Goal: Transaction & Acquisition: Purchase product/service

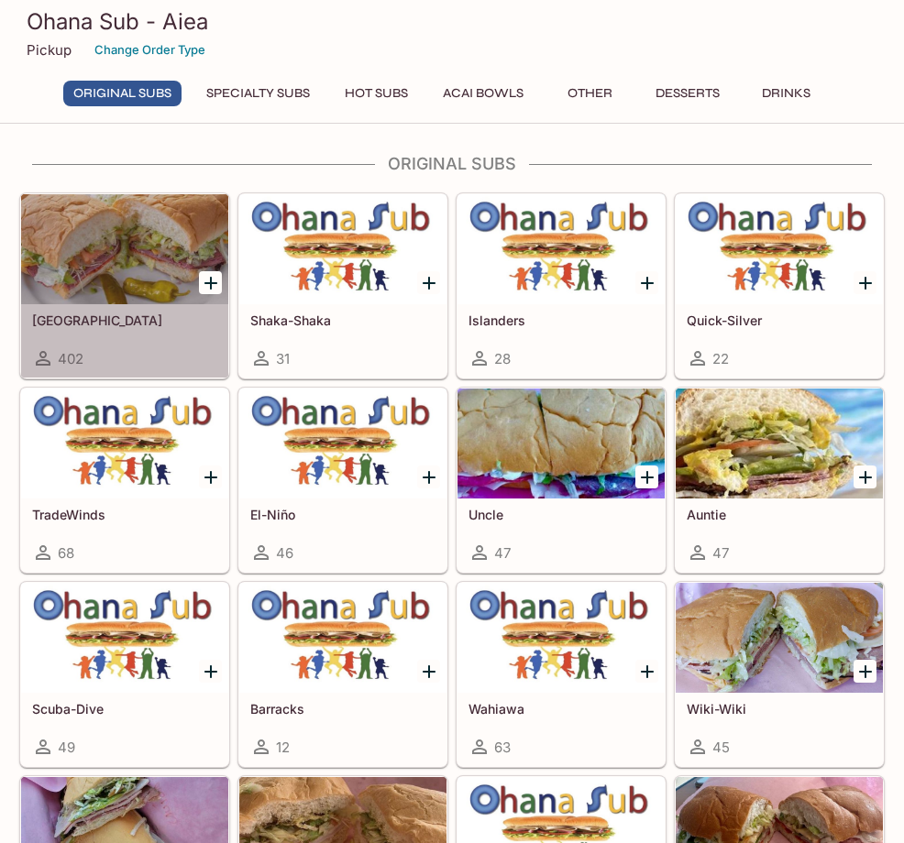
click at [137, 351] on div "402" at bounding box center [124, 358] width 185 height 22
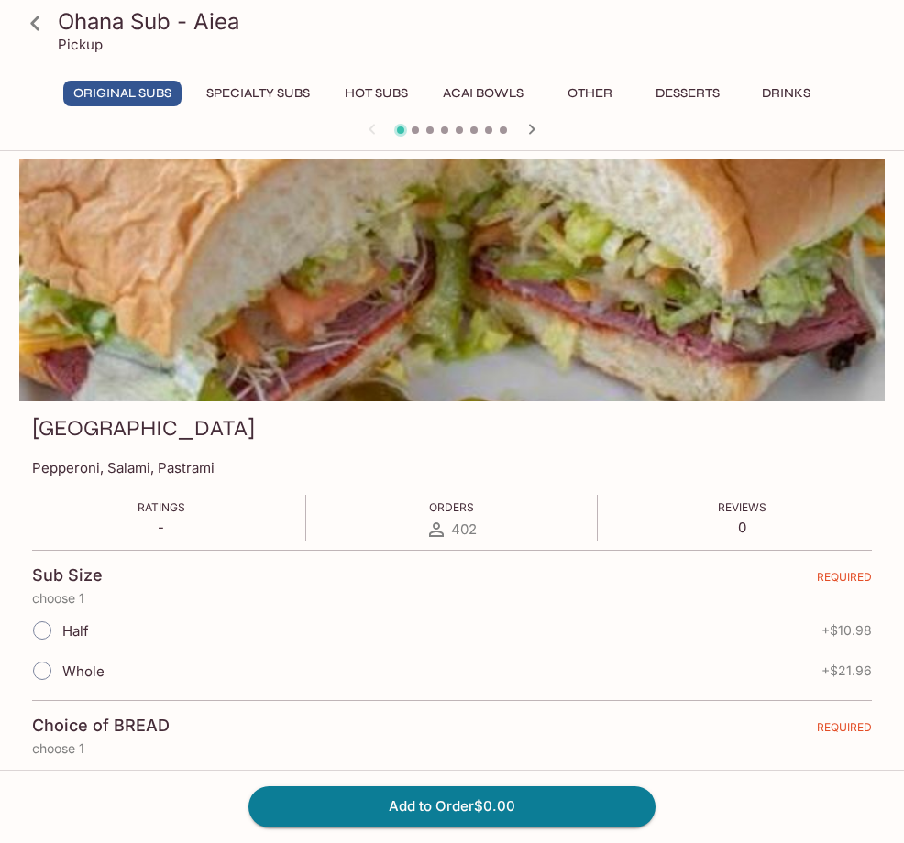
click at [531, 121] on icon "button" at bounding box center [531, 129] width 22 height 22
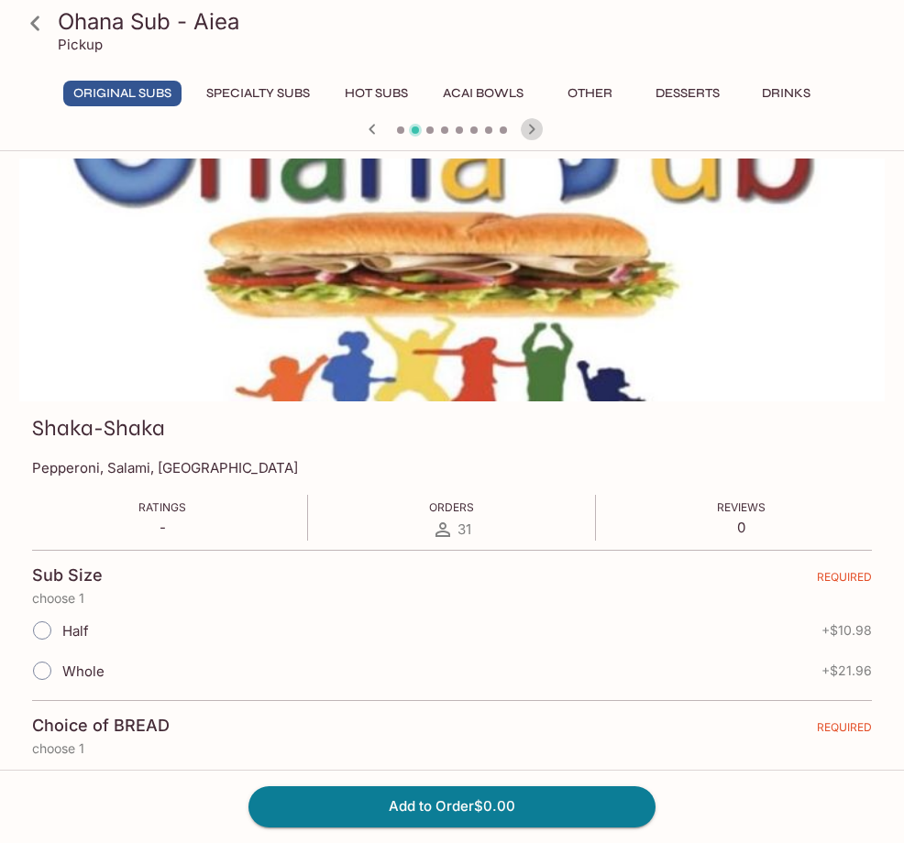
click at [529, 123] on icon "button" at bounding box center [531, 129] width 22 height 22
click at [524, 130] on icon "button" at bounding box center [531, 129] width 22 height 22
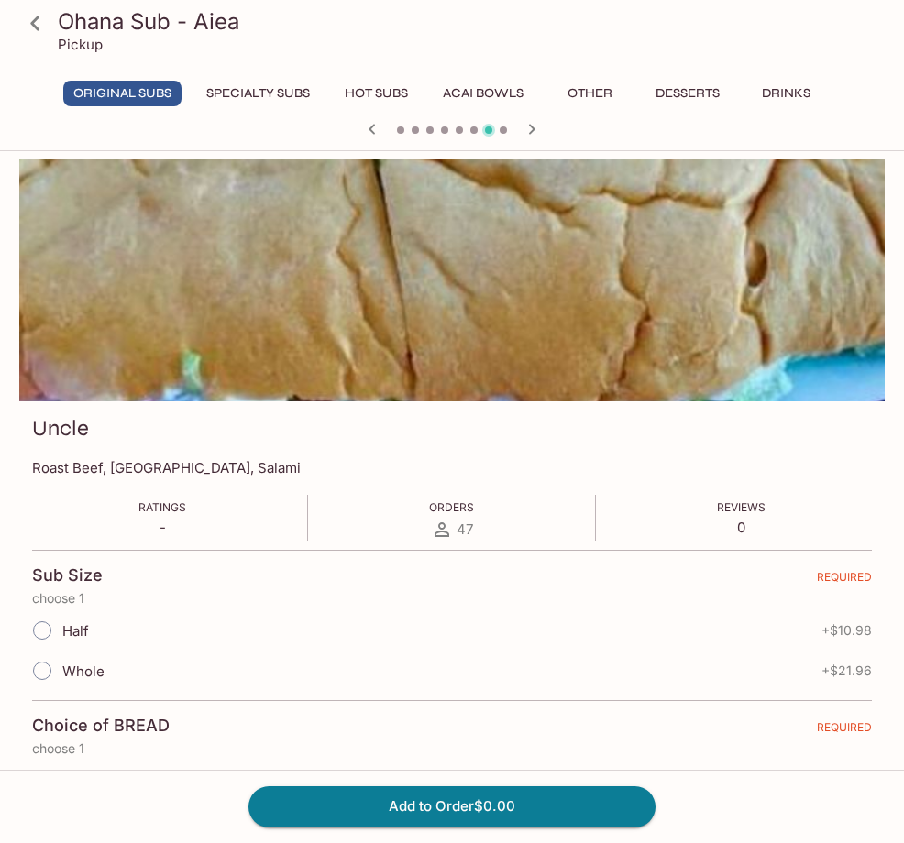
click at [524, 130] on icon "button" at bounding box center [531, 129] width 22 height 22
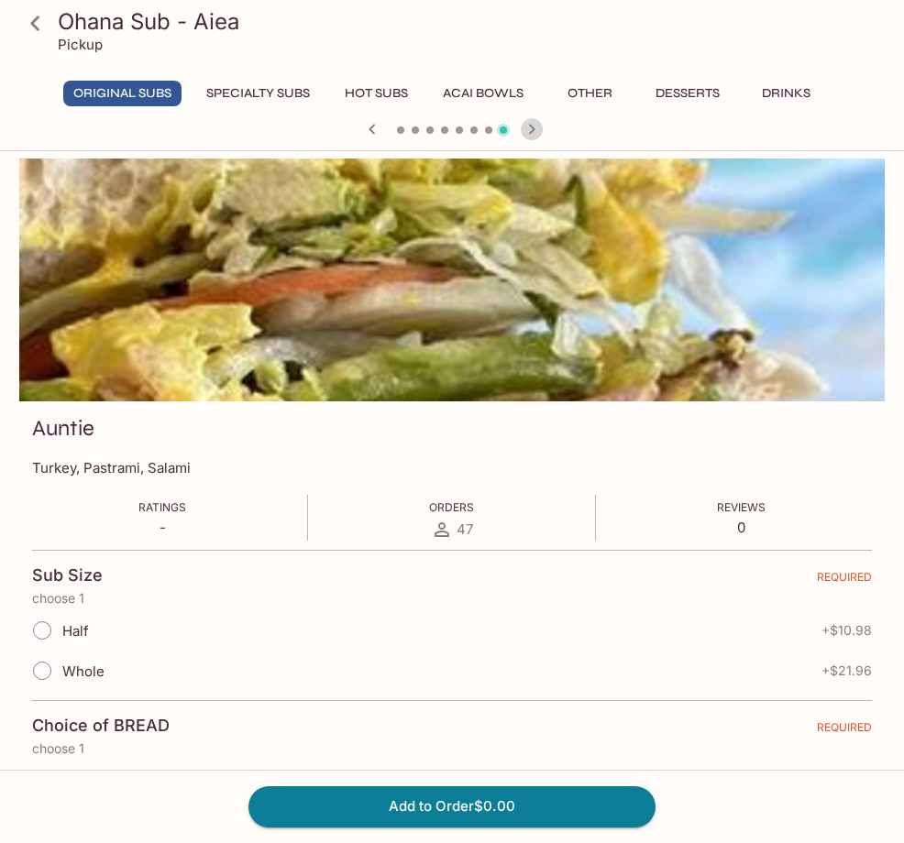
click at [524, 130] on icon "button" at bounding box center [531, 129] width 22 height 22
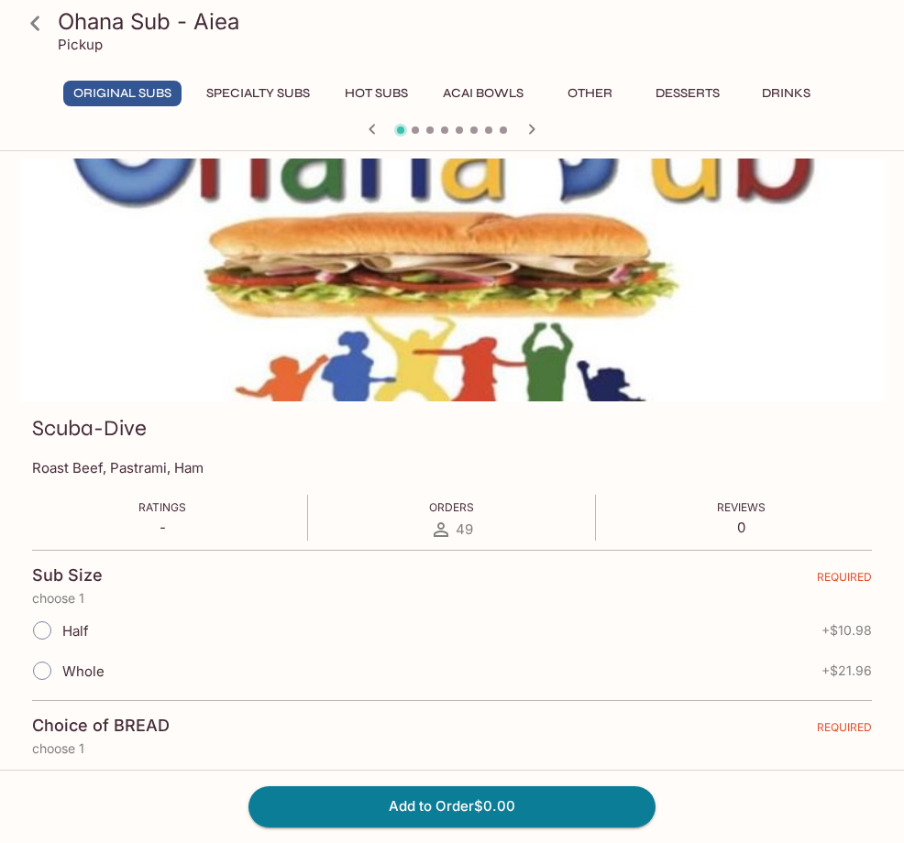
click at [524, 130] on icon "button" at bounding box center [531, 129] width 22 height 22
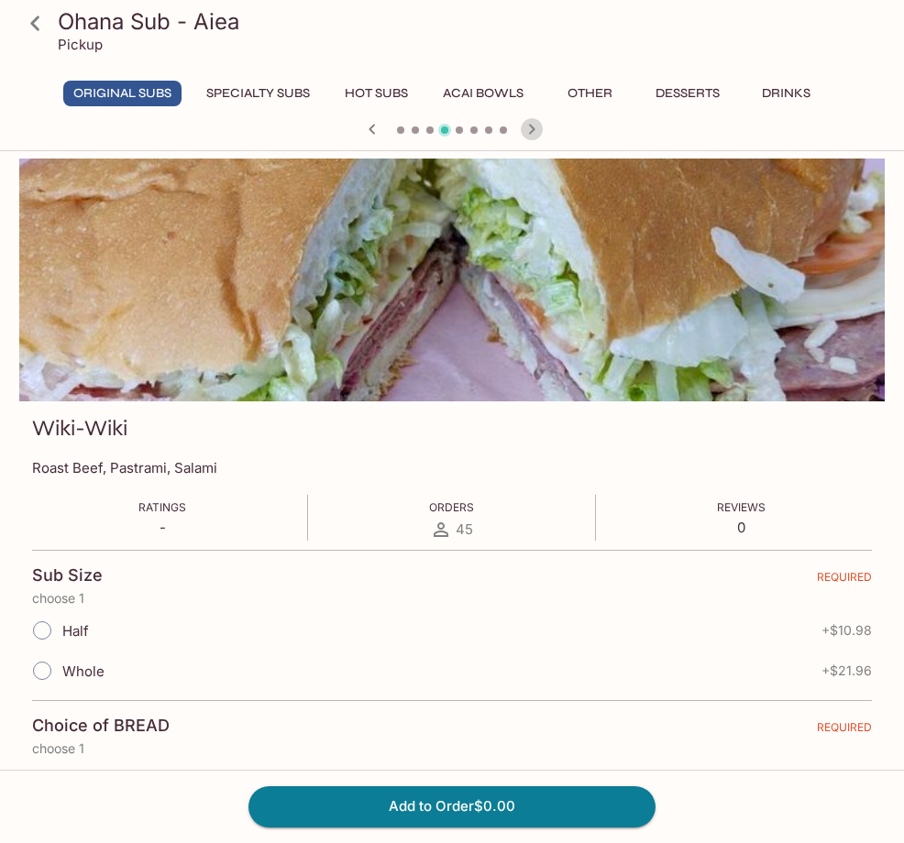
click at [524, 130] on icon "button" at bounding box center [531, 129] width 22 height 22
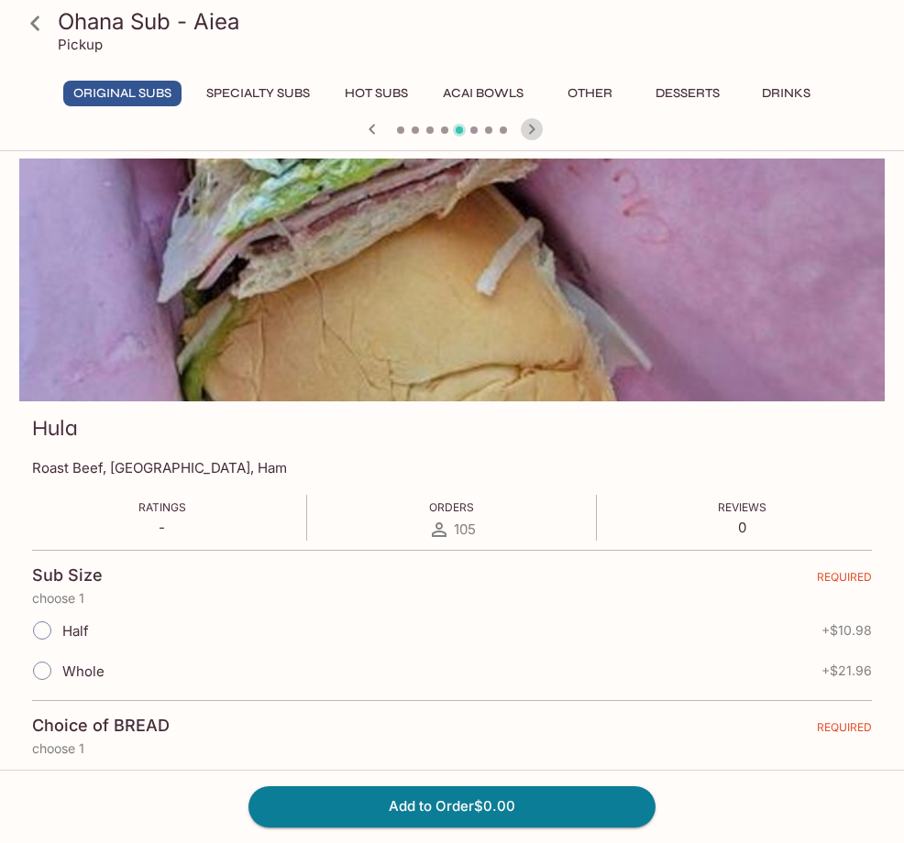
click at [524, 130] on icon "button" at bounding box center [531, 129] width 22 height 22
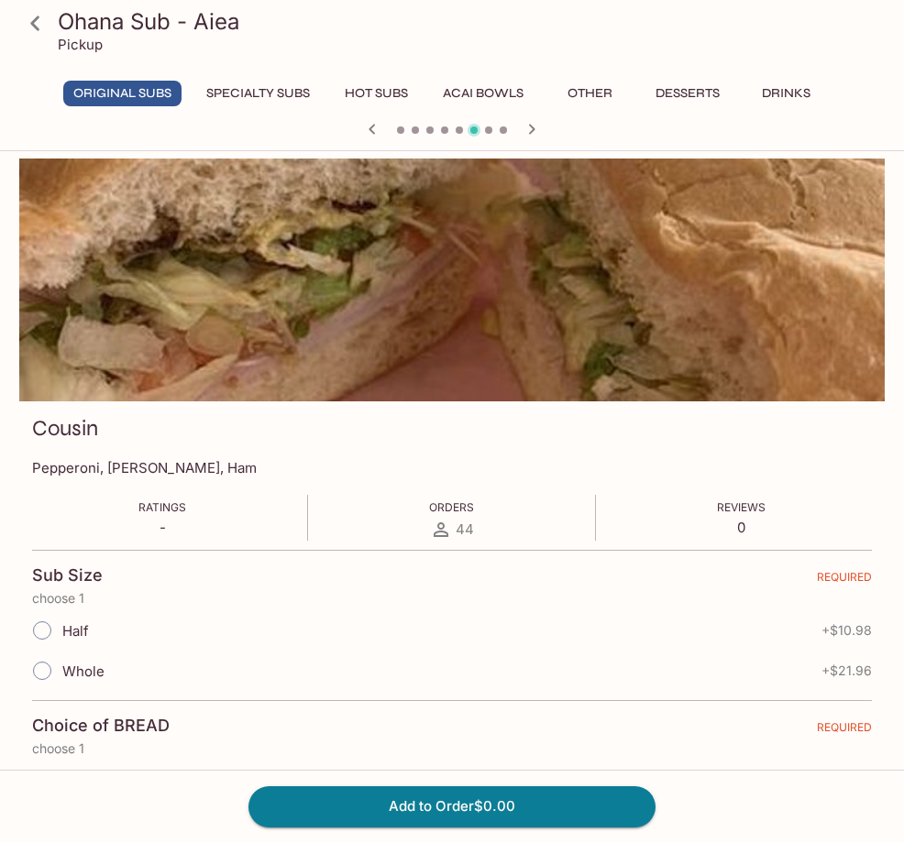
click at [524, 130] on icon "button" at bounding box center [531, 129] width 22 height 22
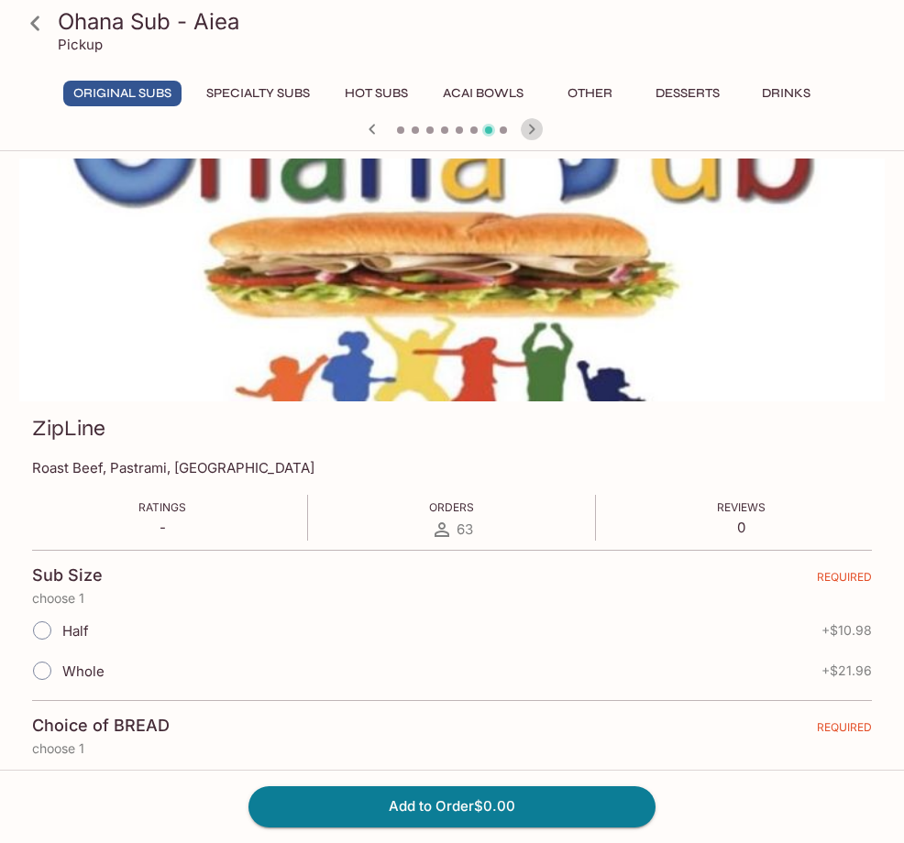
click at [524, 130] on icon "button" at bounding box center [531, 129] width 22 height 22
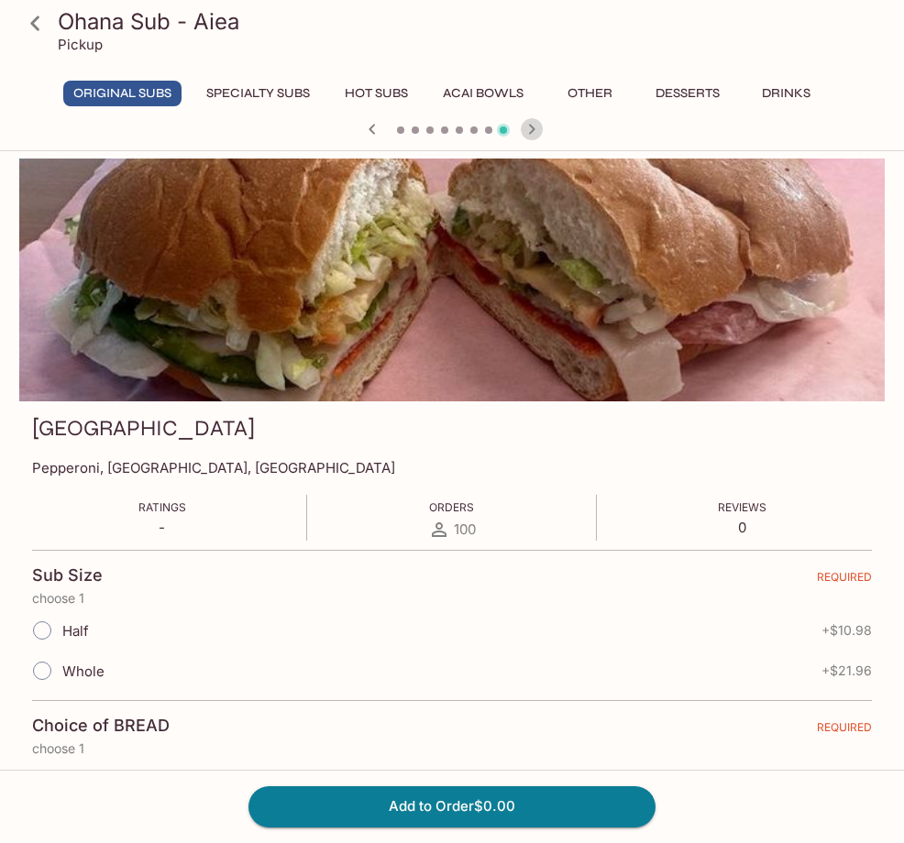
click at [524, 130] on icon "button" at bounding box center [531, 129] width 22 height 22
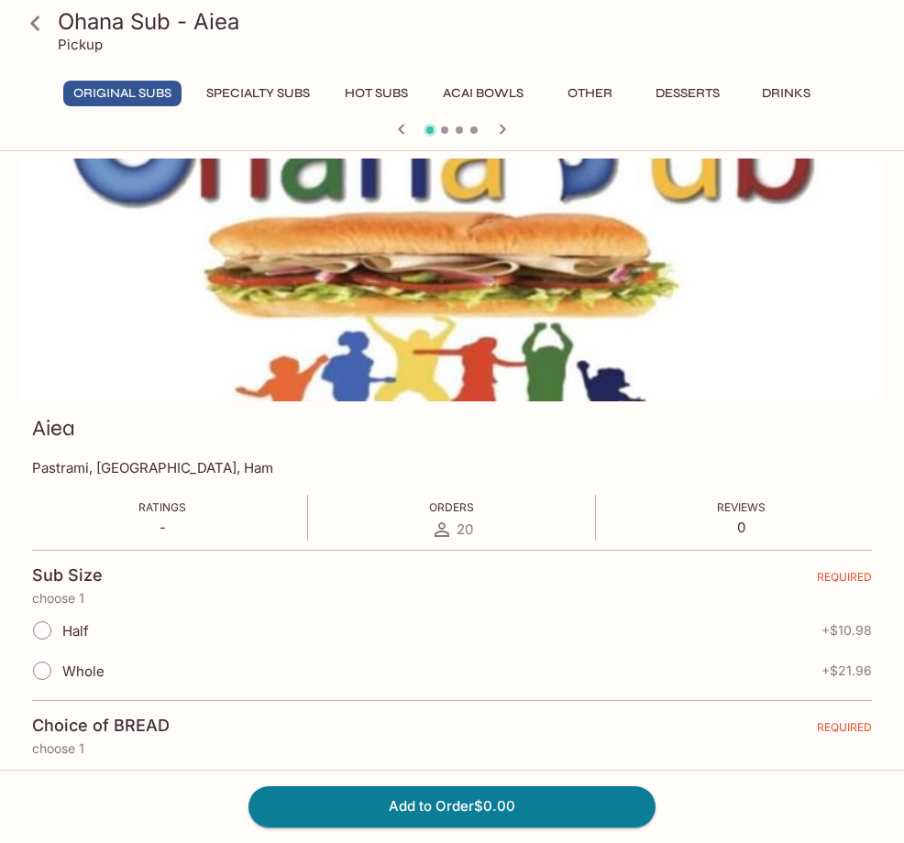
click at [524, 130] on div at bounding box center [452, 130] width 880 height 27
click at [499, 130] on icon "button" at bounding box center [502, 129] width 22 height 22
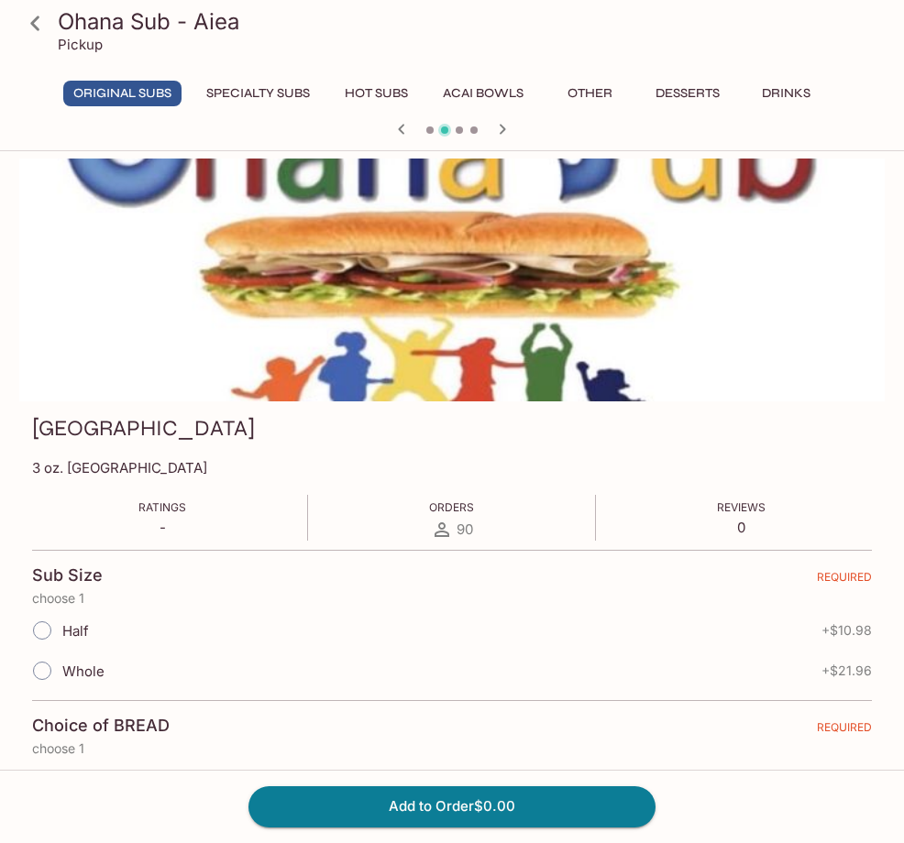
click at [499, 130] on icon "button" at bounding box center [502, 129] width 22 height 22
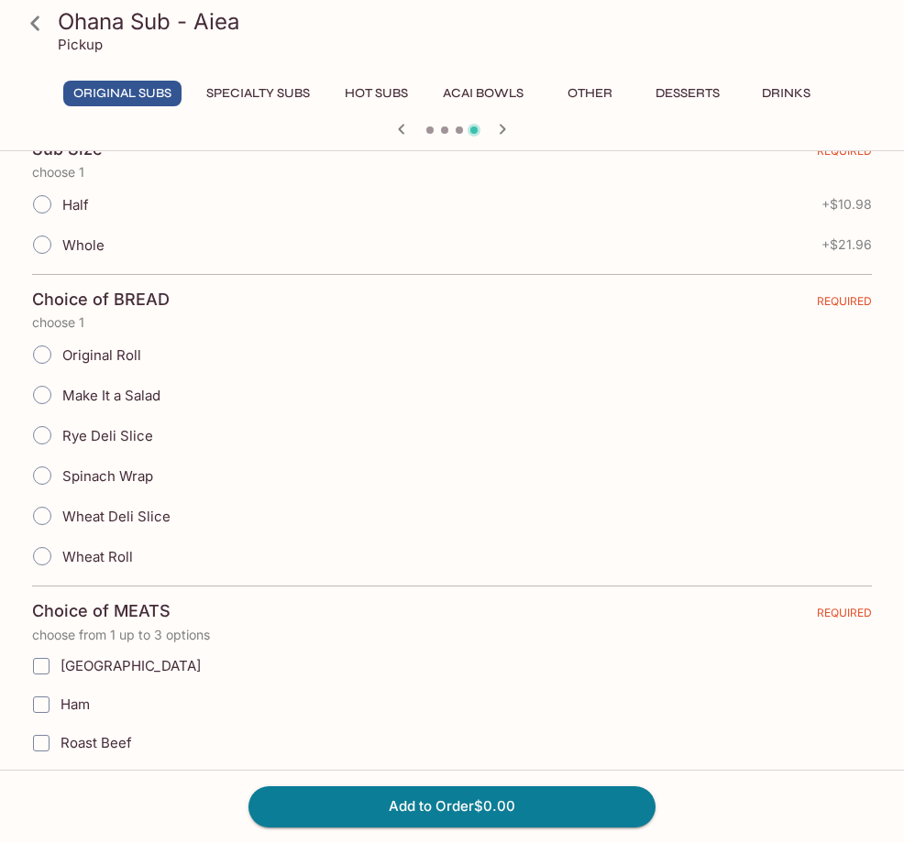
scroll to position [367, 0]
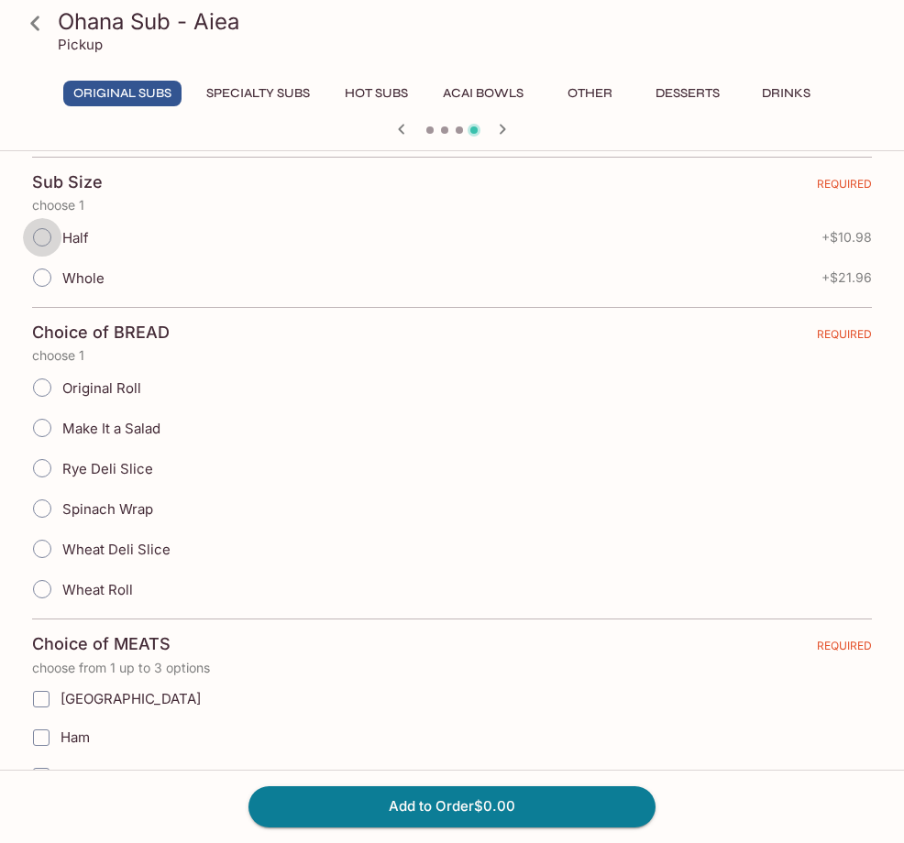
click at [43, 242] on input "Half" at bounding box center [42, 237] width 38 height 38
radio input "true"
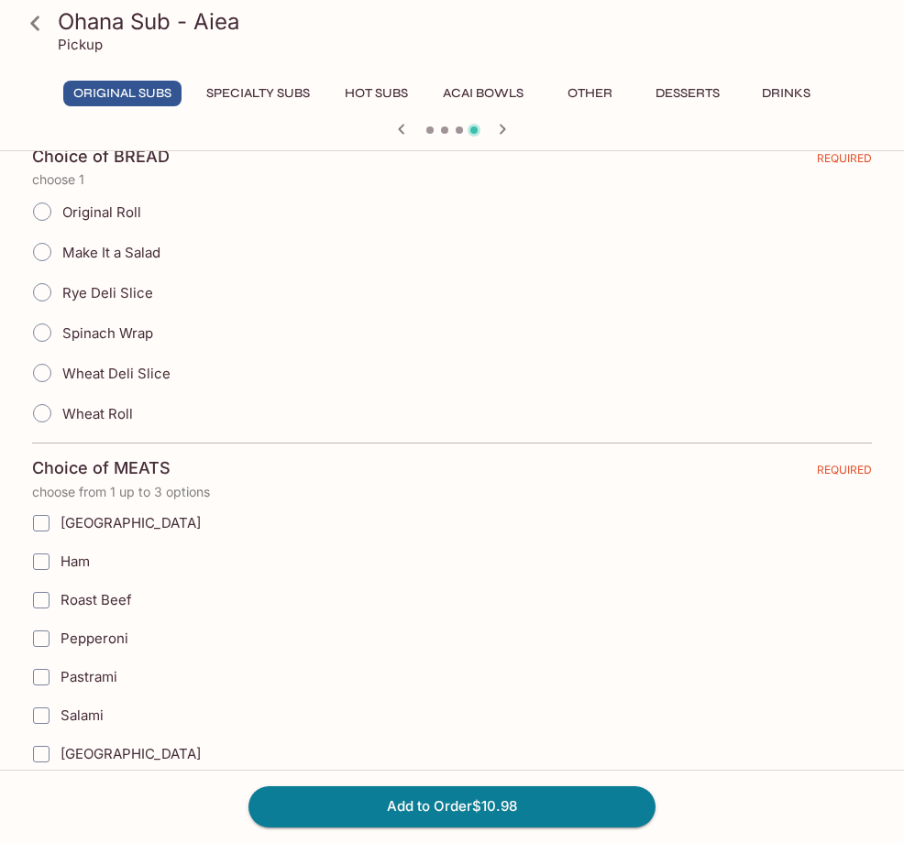
scroll to position [550, 0]
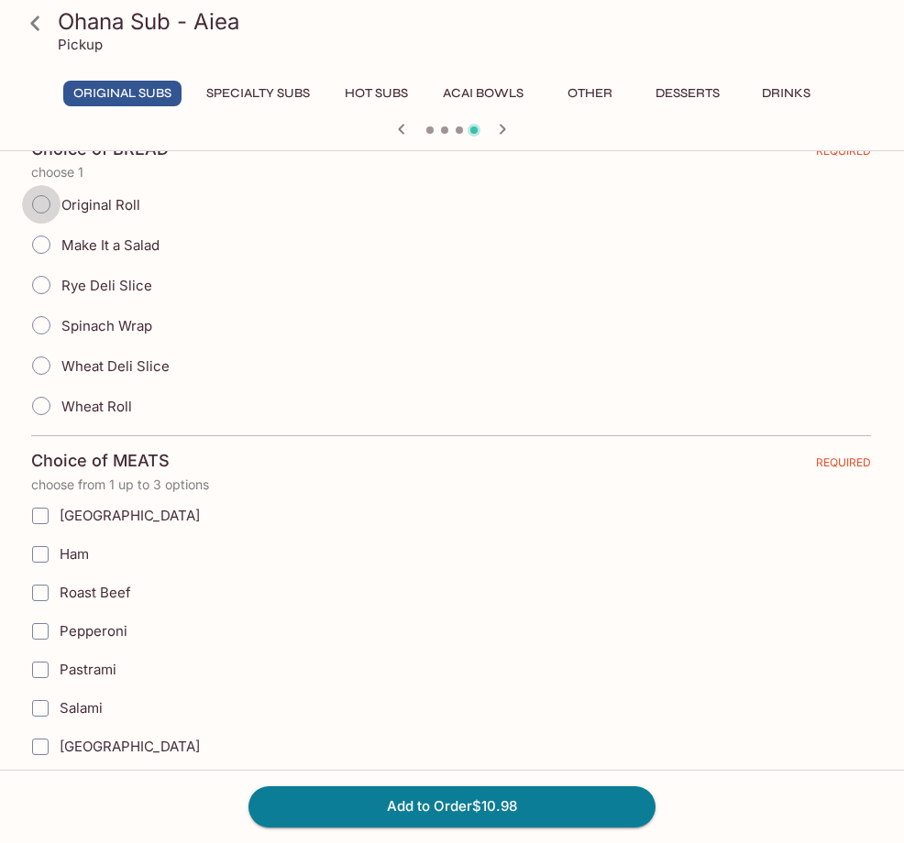
click at [39, 216] on input "Original Roll" at bounding box center [41, 204] width 38 height 38
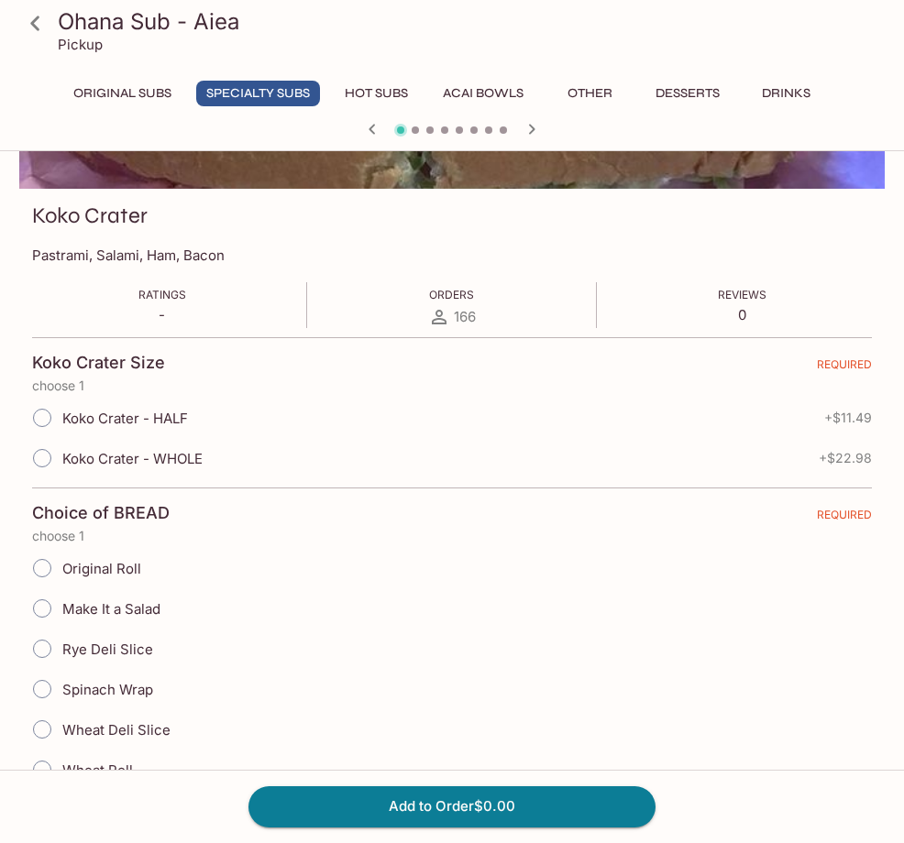
scroll to position [183, 0]
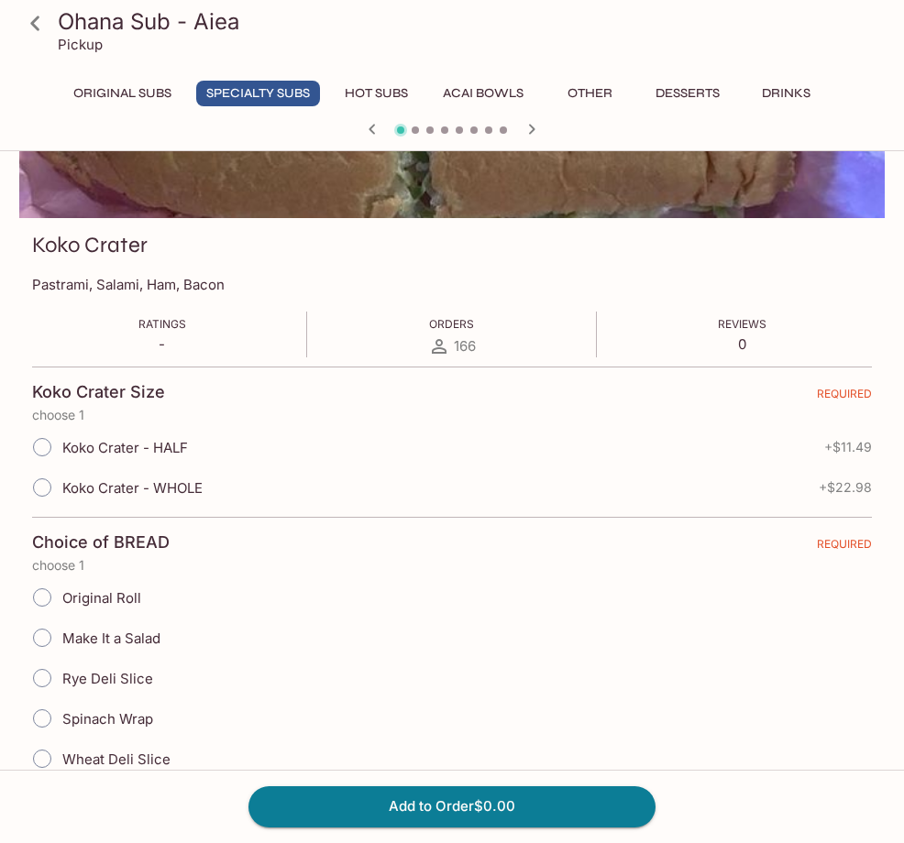
click at [520, 139] on div at bounding box center [452, 130] width 880 height 27
click at [527, 130] on icon "button" at bounding box center [531, 129] width 22 height 22
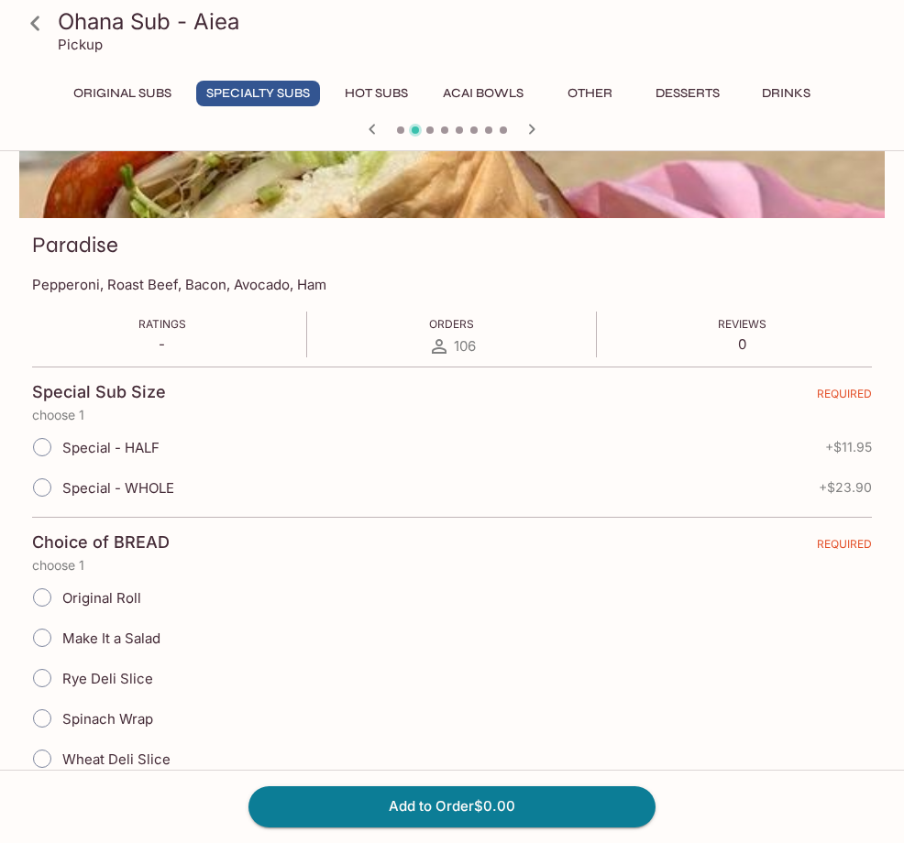
click at [367, 130] on icon "button" at bounding box center [372, 129] width 22 height 22
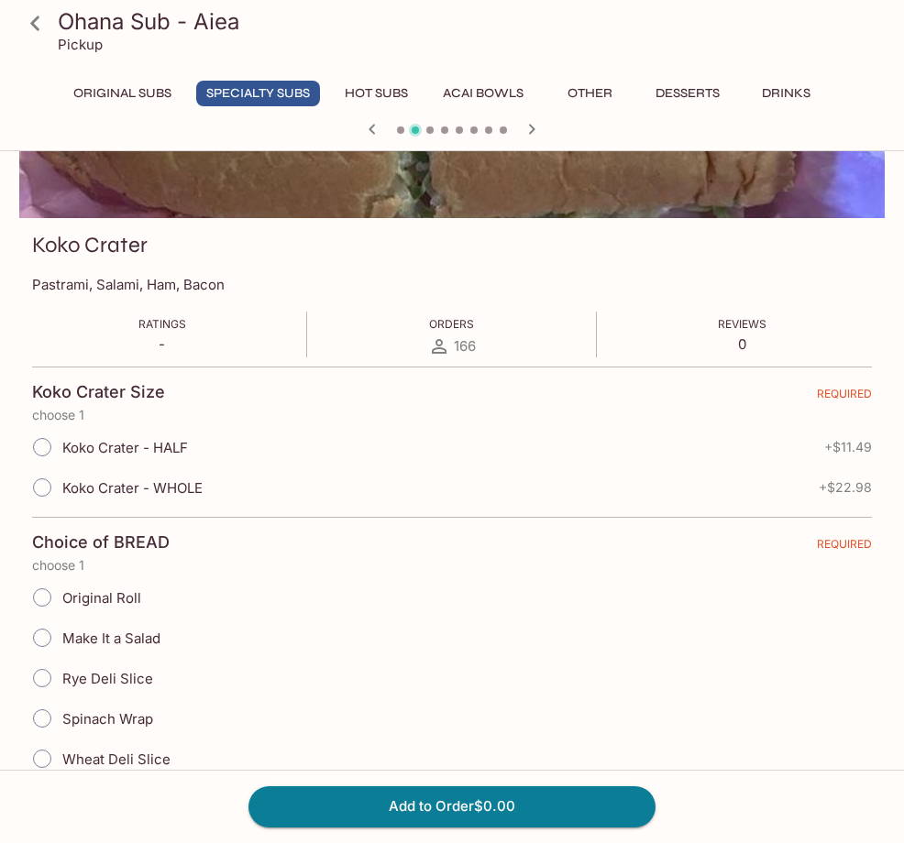
click at [367, 130] on icon "button" at bounding box center [372, 129] width 22 height 22
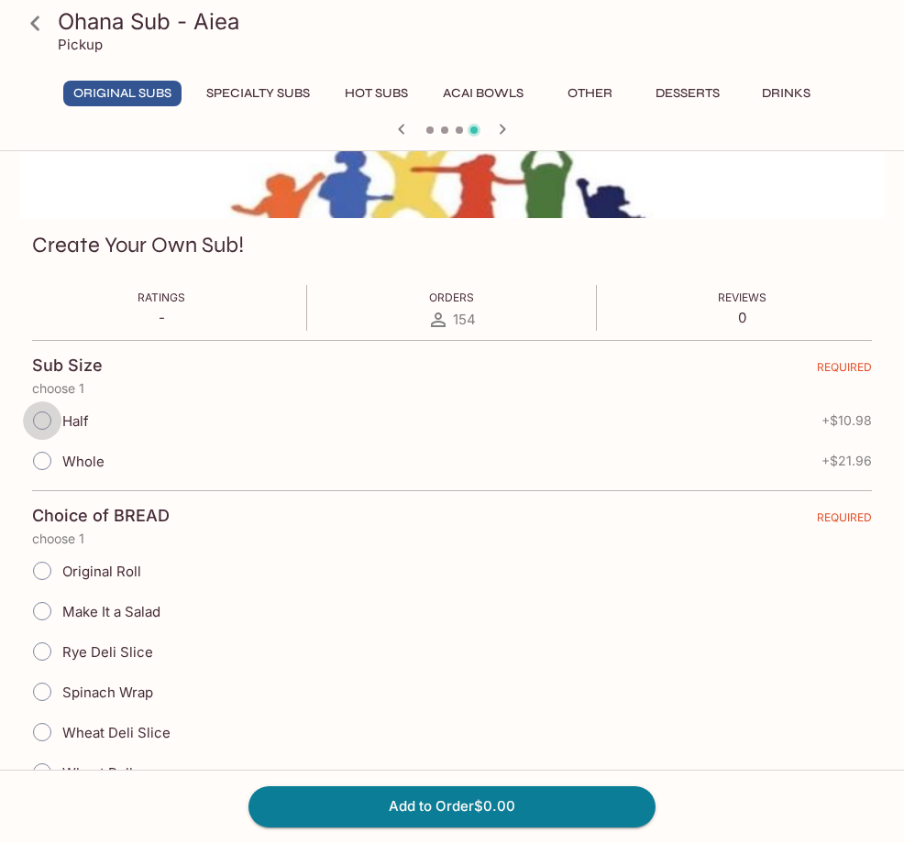
click at [49, 424] on input "Half" at bounding box center [42, 420] width 38 height 38
radio input "true"
click at [49, 580] on input "Original Roll" at bounding box center [42, 571] width 38 height 38
radio input "true"
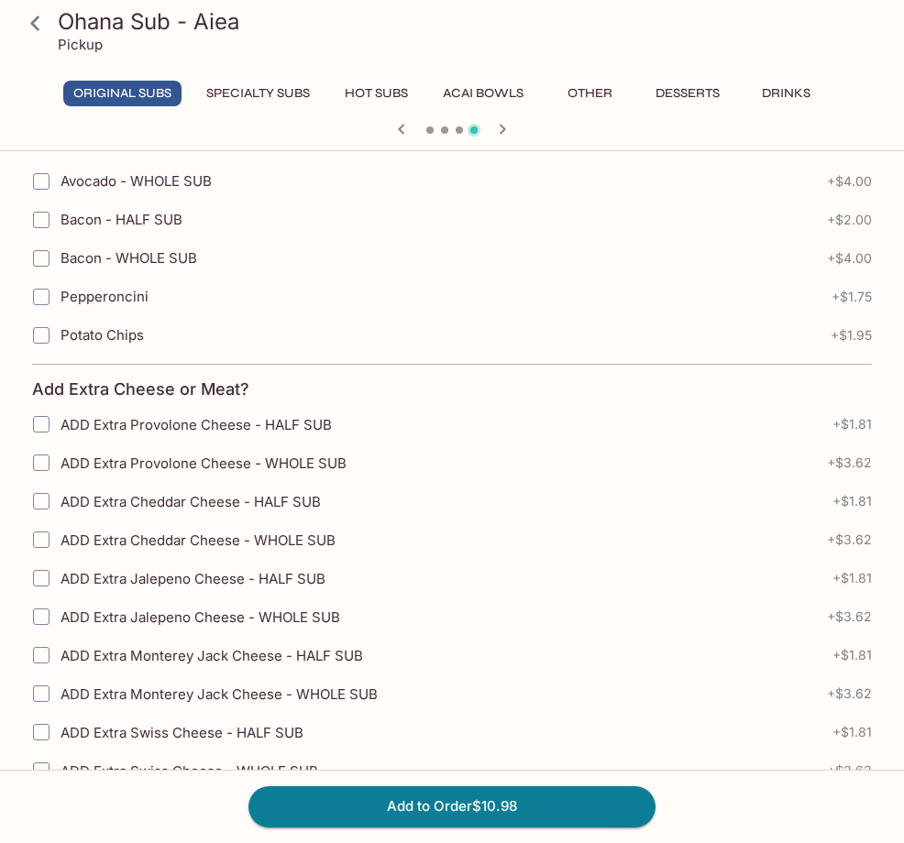
scroll to position [2841, 0]
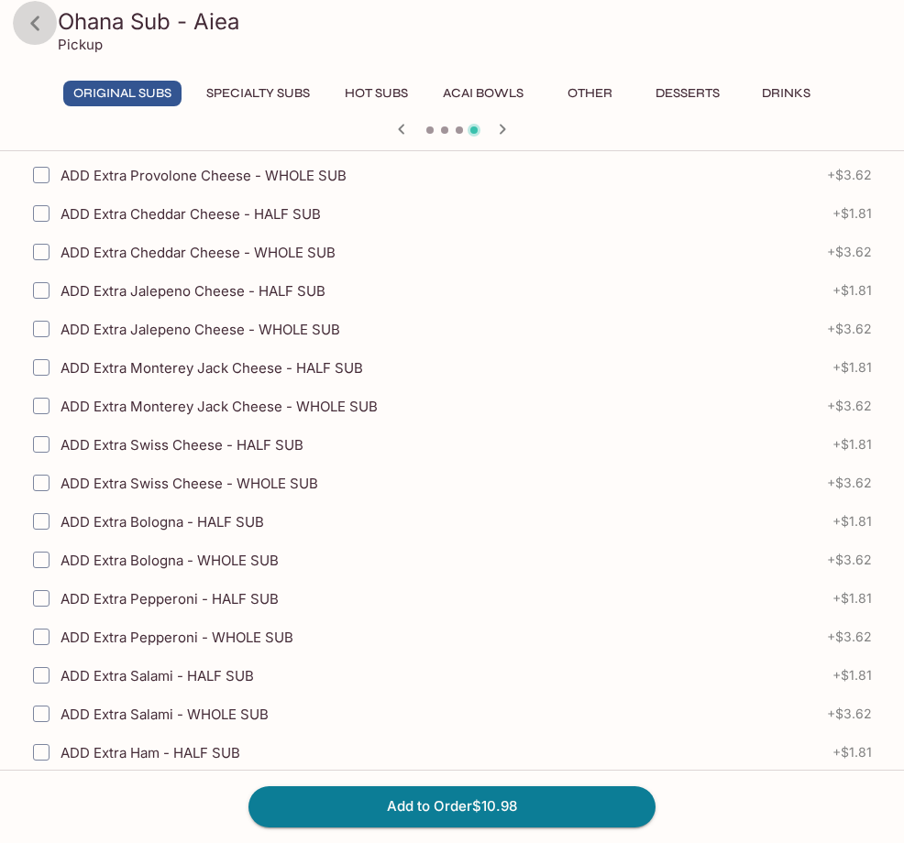
click at [33, 11] on icon at bounding box center [35, 23] width 32 height 32
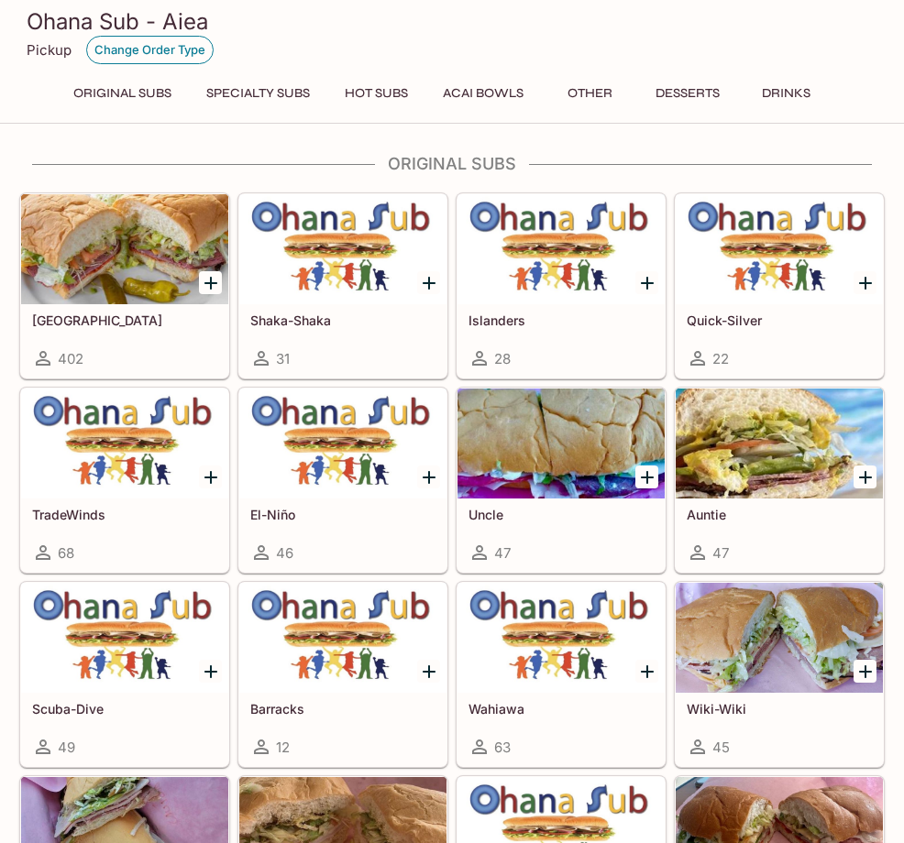
click at [169, 44] on button "Change Order Type" at bounding box center [149, 50] width 127 height 28
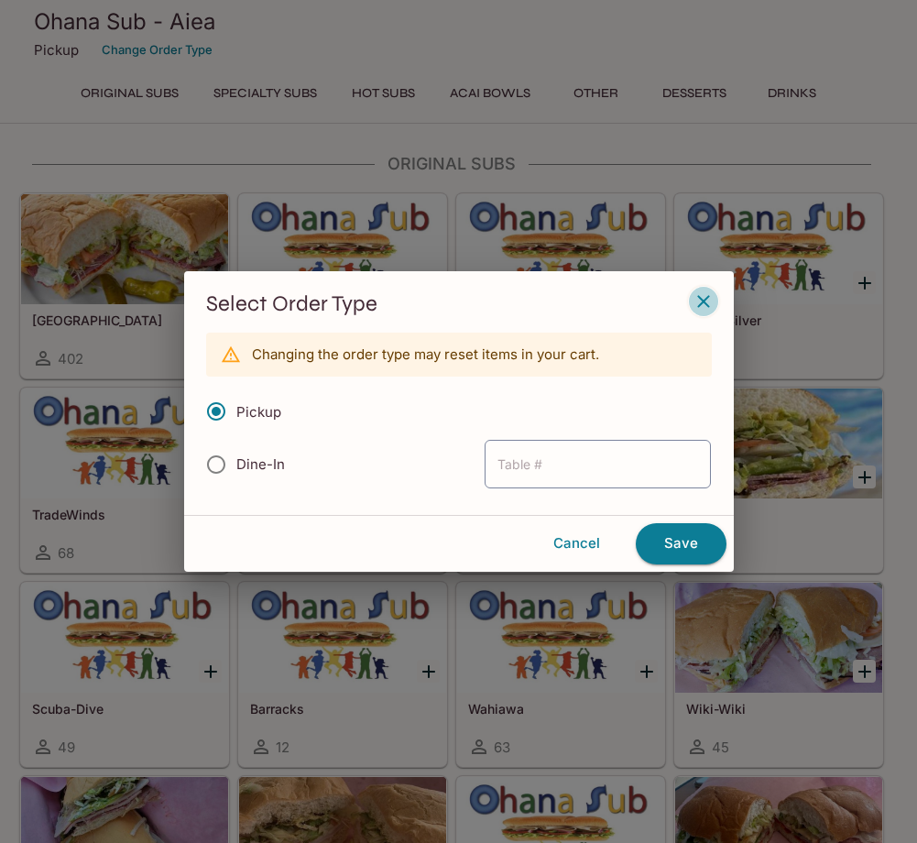
click at [707, 304] on icon "button" at bounding box center [703, 302] width 12 height 12
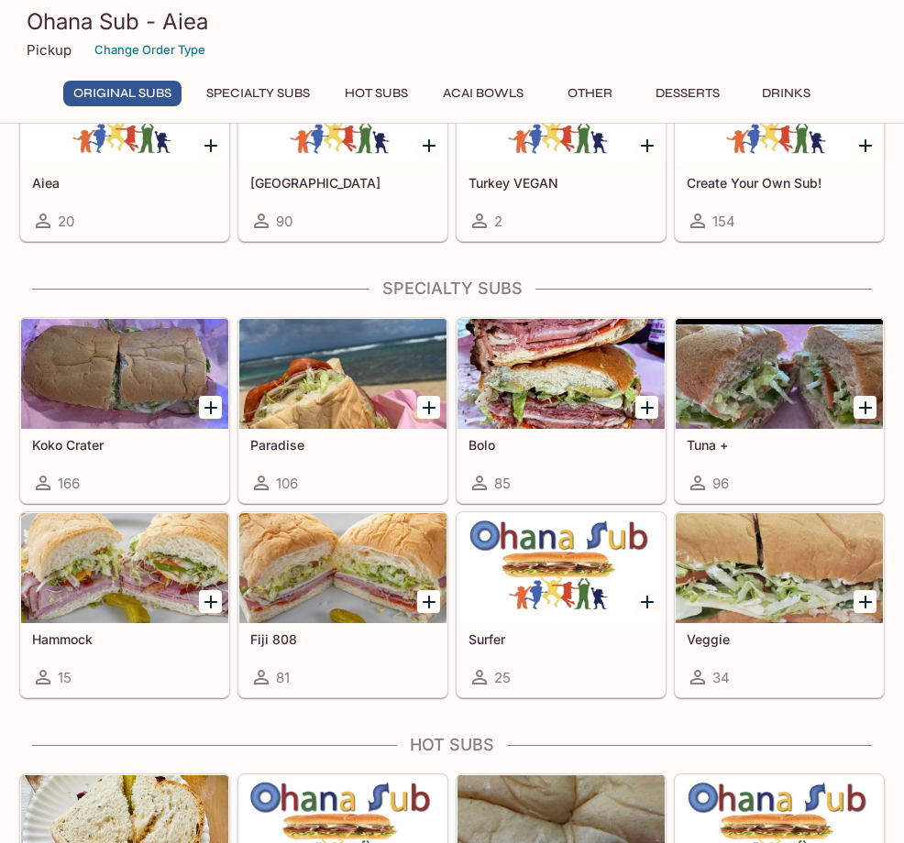
scroll to position [916, 0]
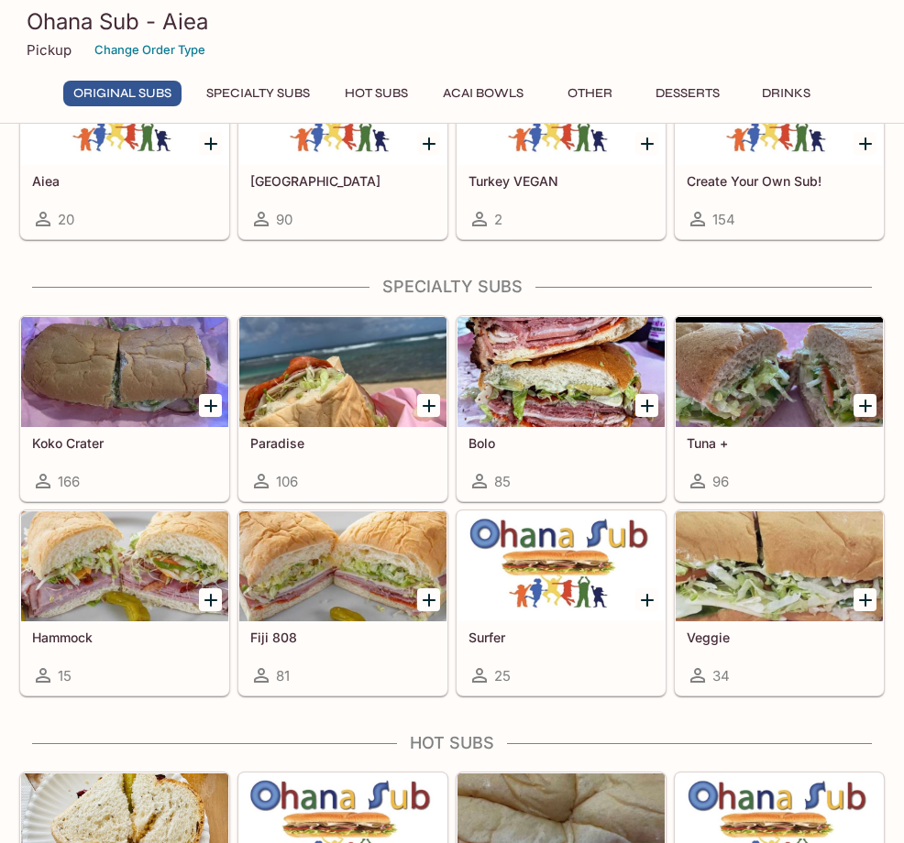
click at [323, 462] on div "Paradise 106" at bounding box center [342, 463] width 207 height 73
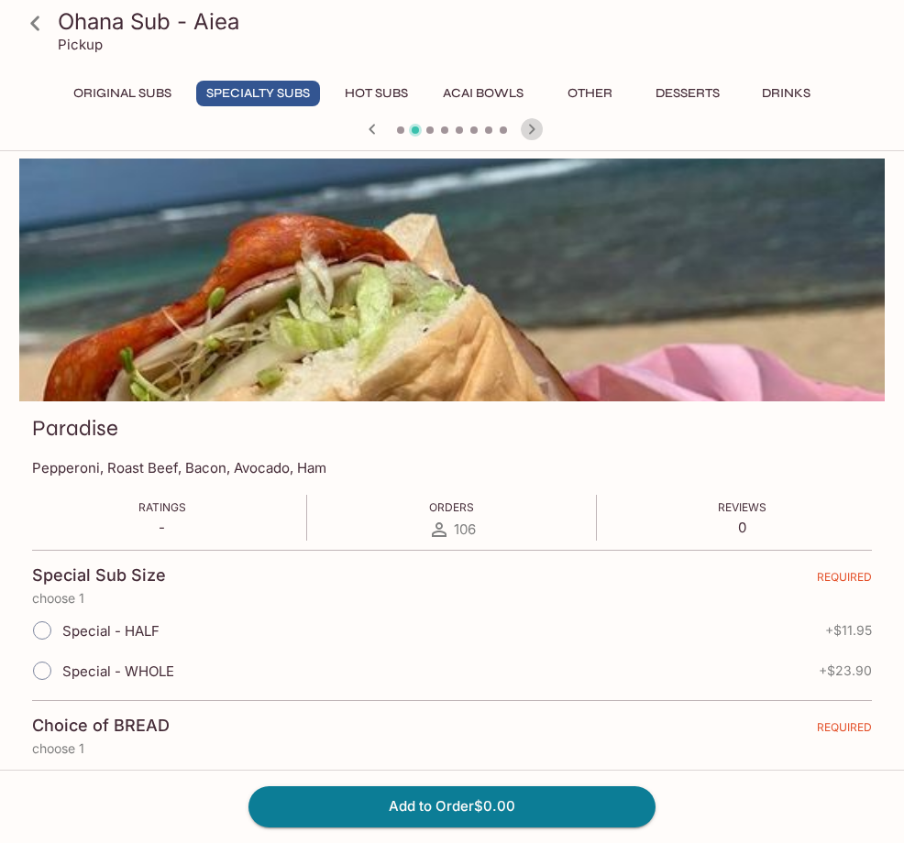
click at [530, 126] on icon "button" at bounding box center [531, 129] width 22 height 22
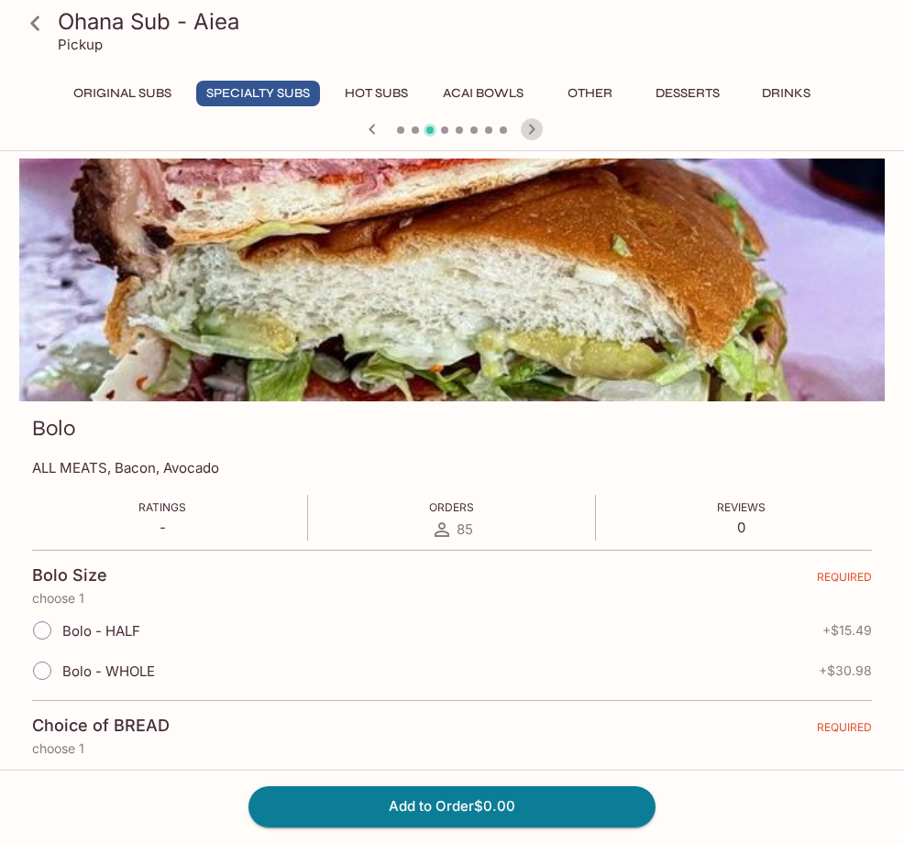
click at [530, 126] on icon "button" at bounding box center [531, 129] width 22 height 22
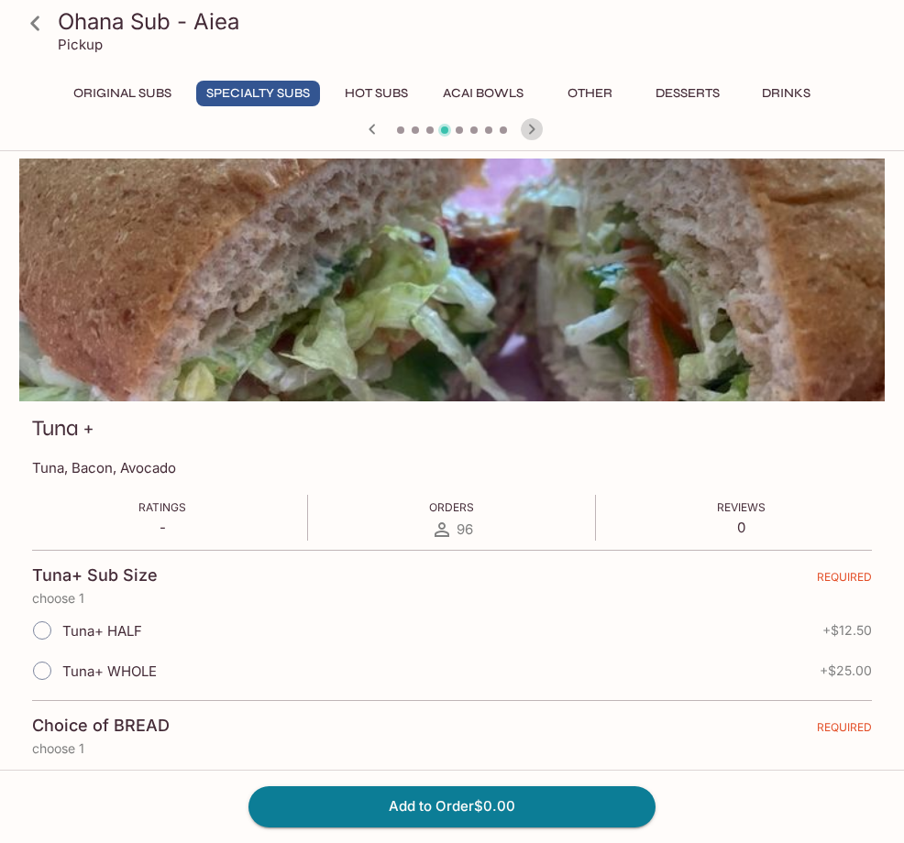
click at [530, 126] on icon "button" at bounding box center [531, 129] width 22 height 22
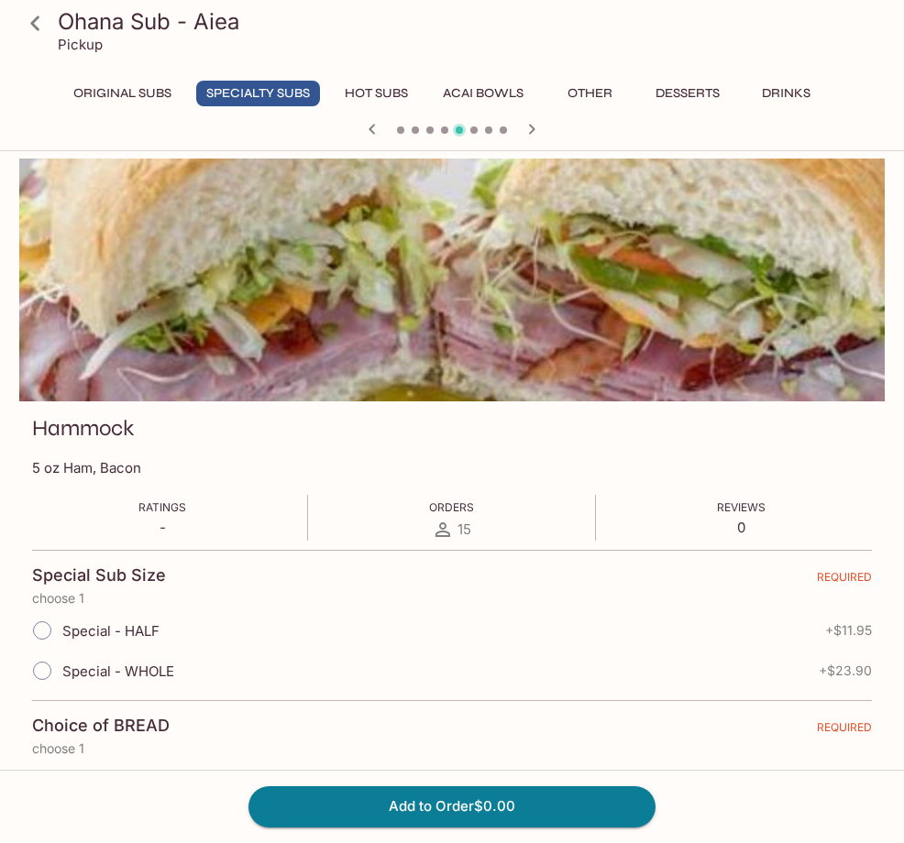
click at [368, 124] on icon "button" at bounding box center [372, 129] width 22 height 22
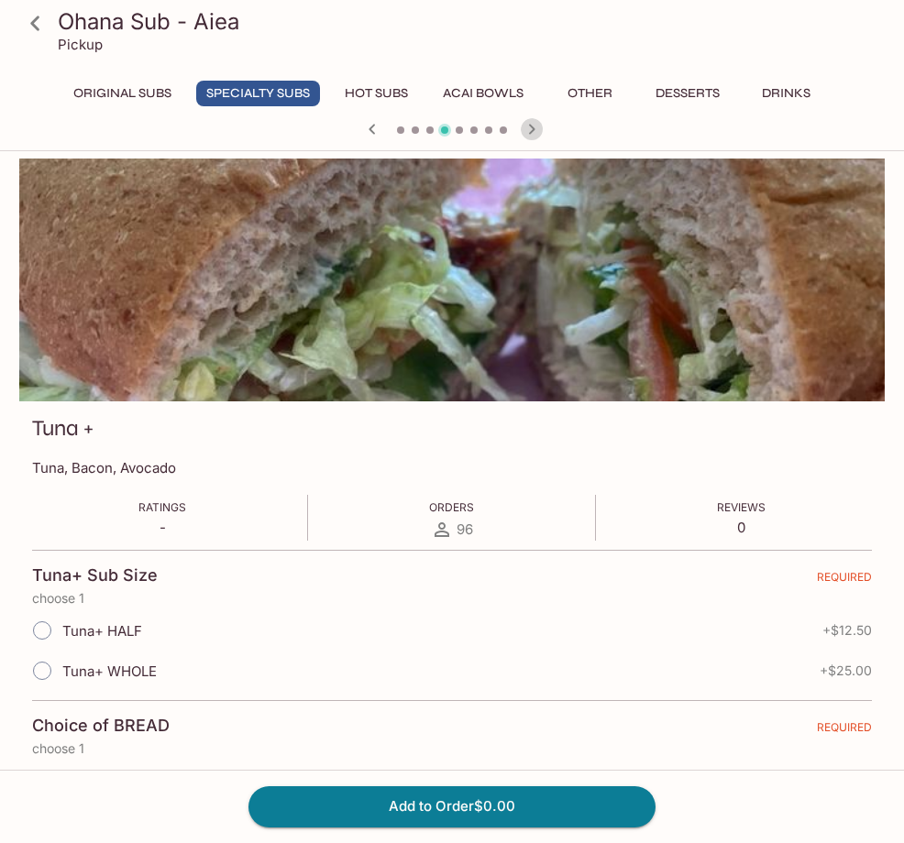
click at [536, 132] on icon "button" at bounding box center [531, 129] width 22 height 22
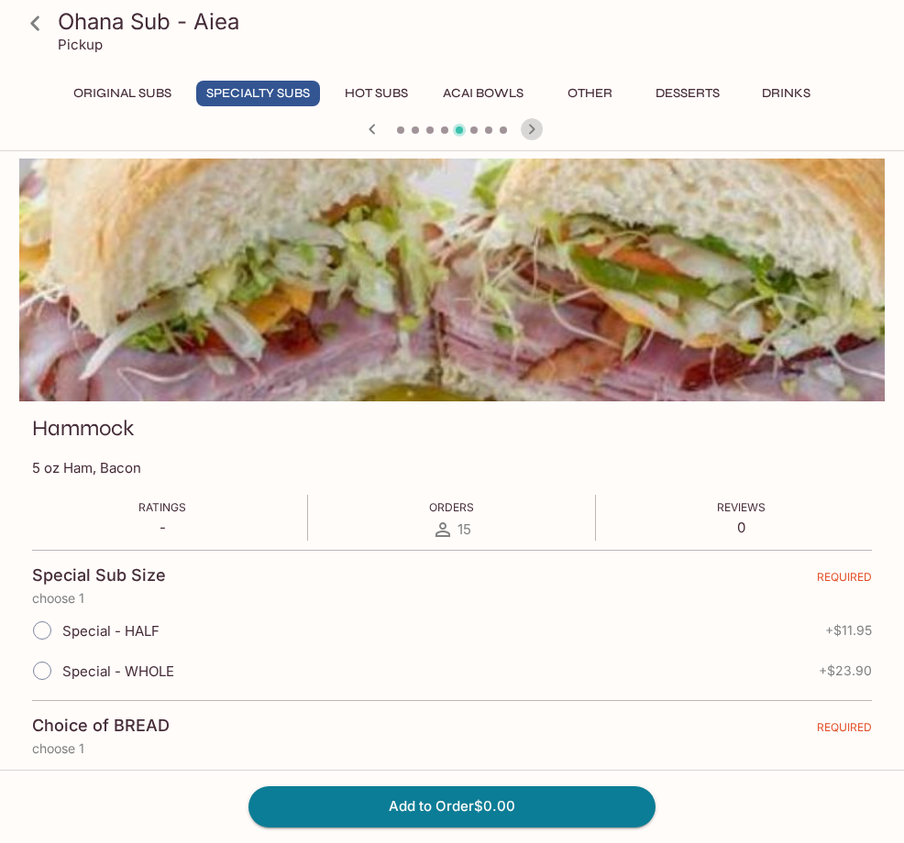
click at [536, 132] on icon "button" at bounding box center [531, 129] width 22 height 22
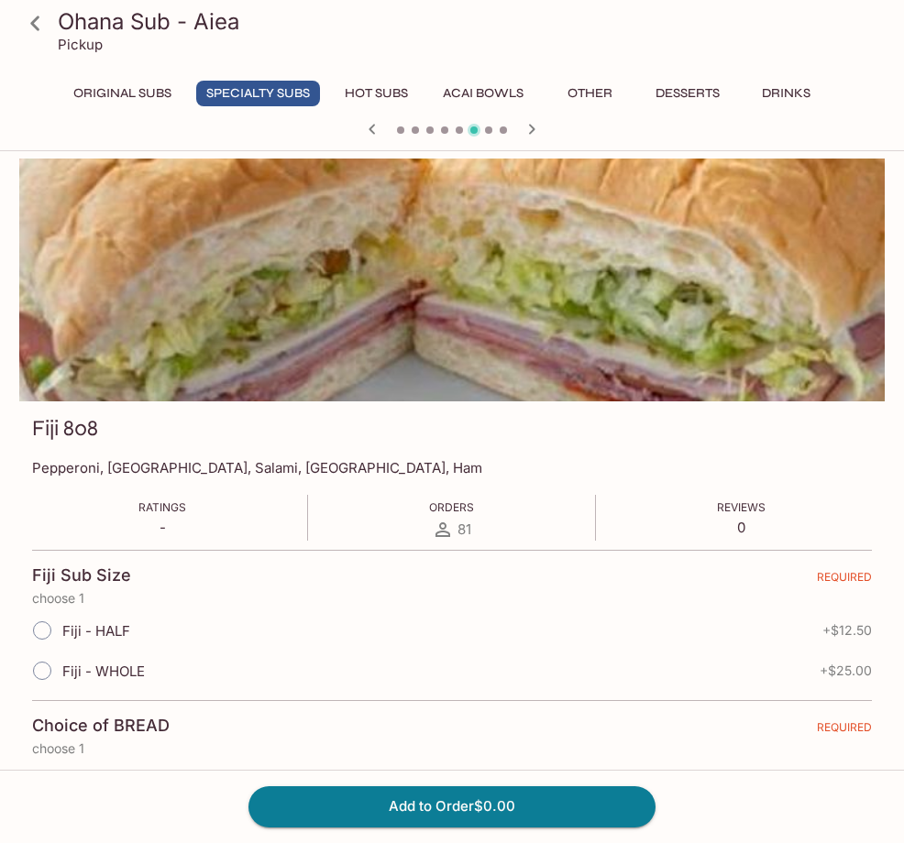
click at [368, 127] on icon "button" at bounding box center [372, 129] width 22 height 22
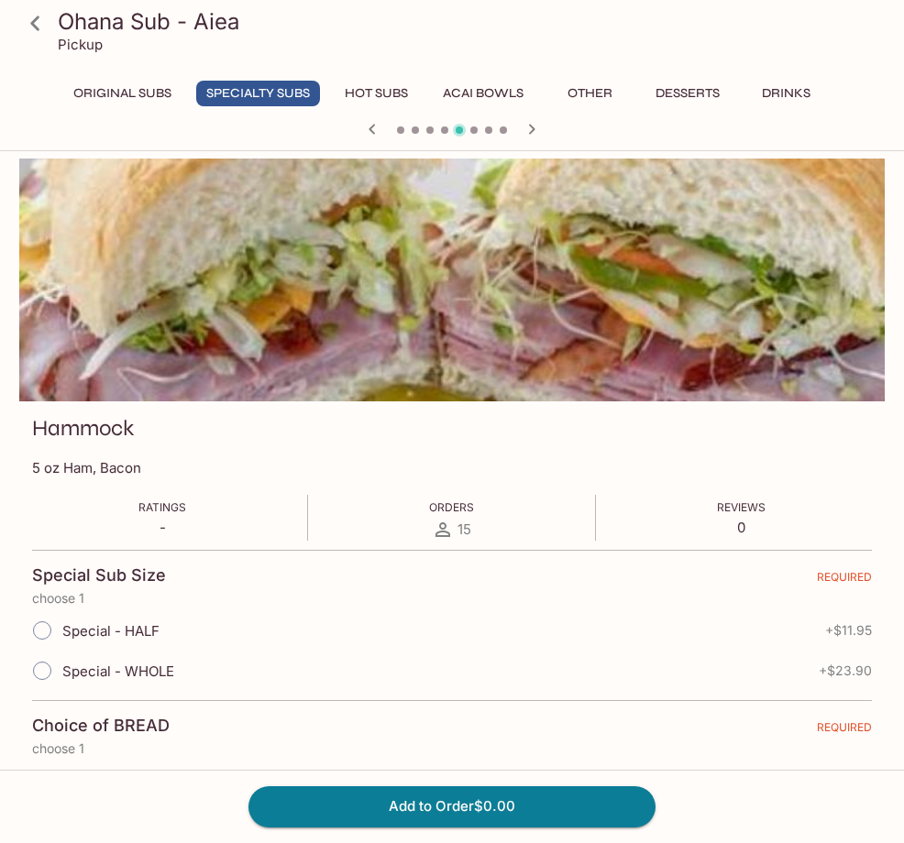
click at [368, 127] on icon "button" at bounding box center [372, 129] width 22 height 22
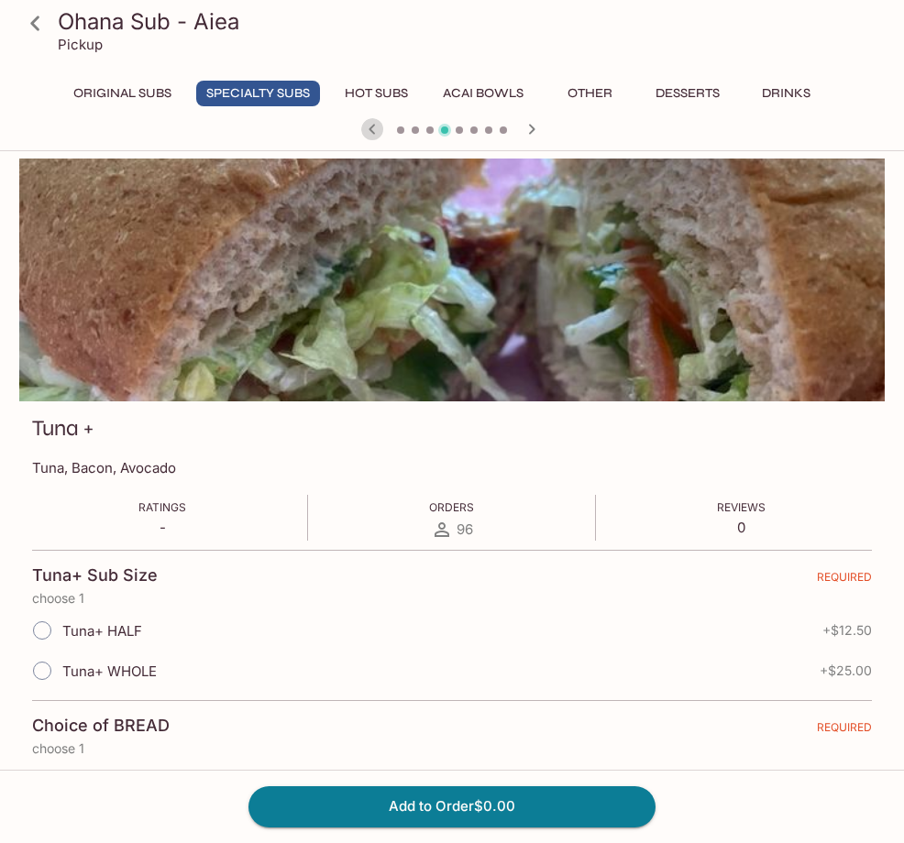
click at [363, 132] on icon "button" at bounding box center [372, 129] width 22 height 22
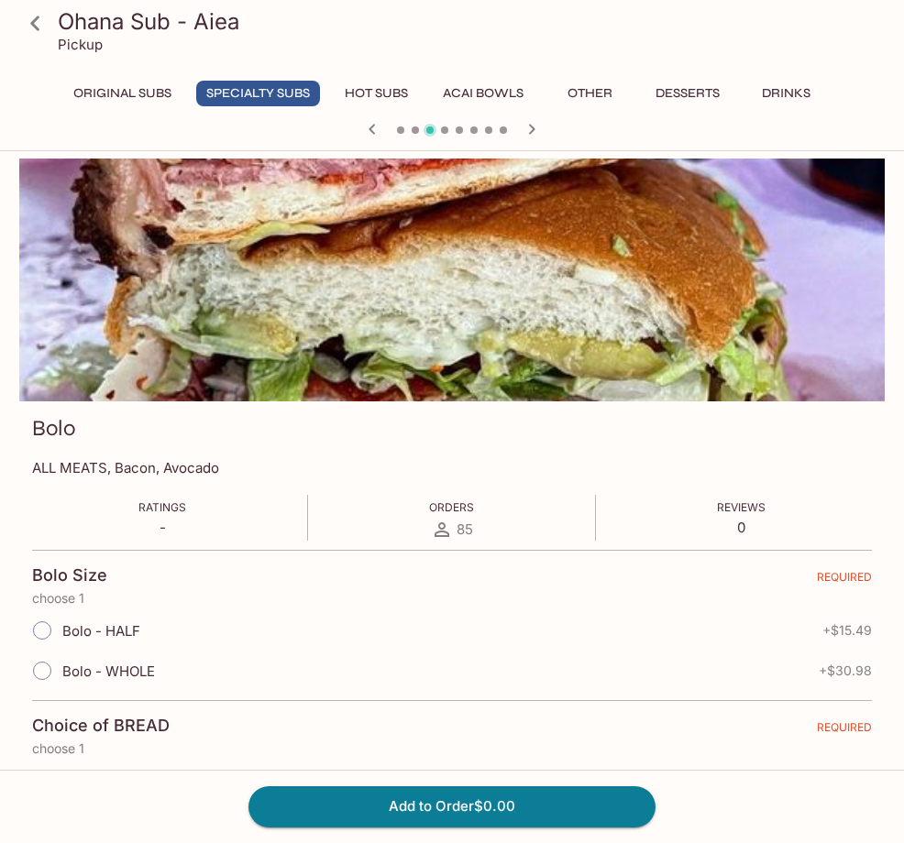
click at [531, 132] on icon "button" at bounding box center [532, 129] width 6 height 10
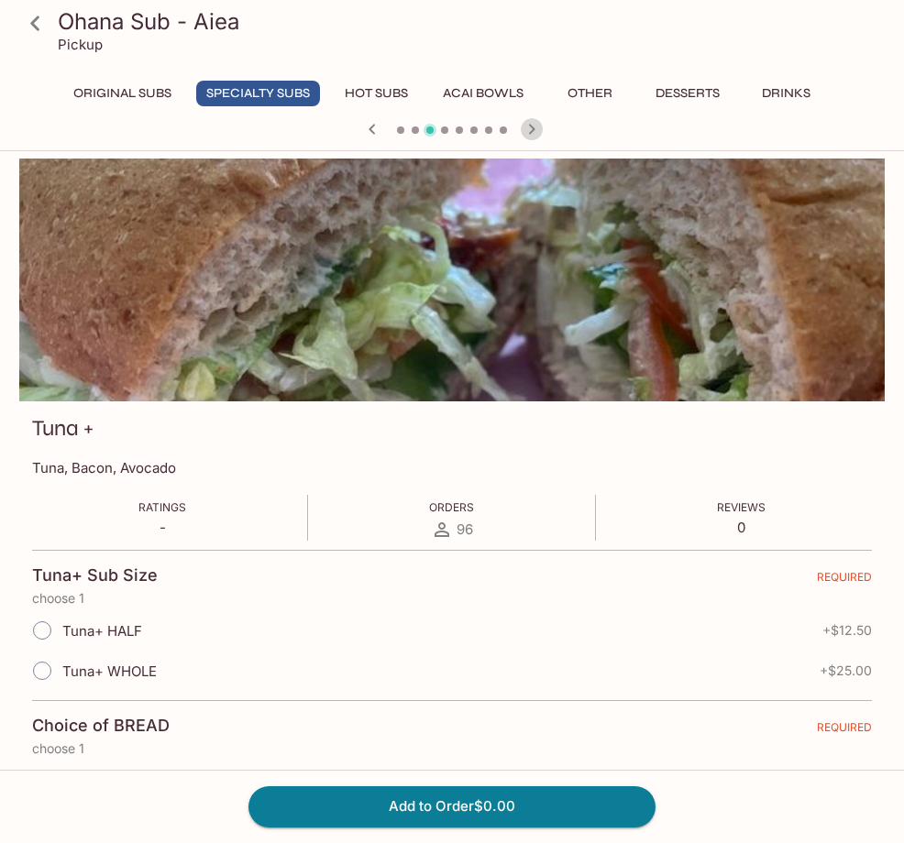
click at [531, 130] on icon "button" at bounding box center [531, 129] width 22 height 22
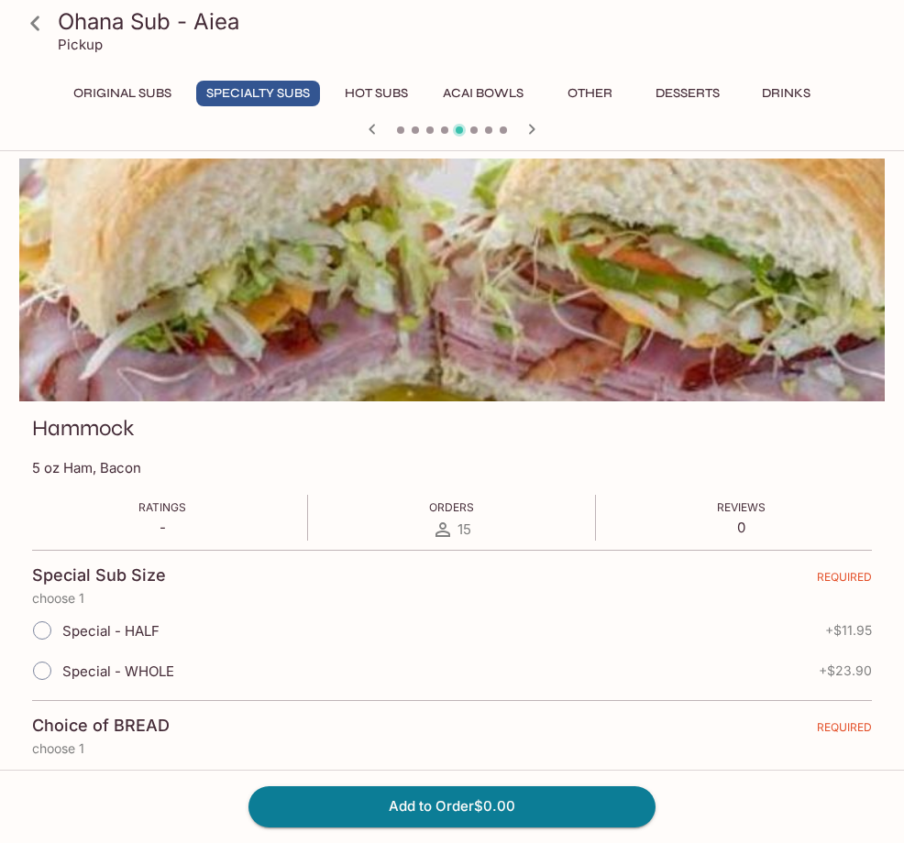
click at [530, 130] on icon "button" at bounding box center [531, 129] width 22 height 22
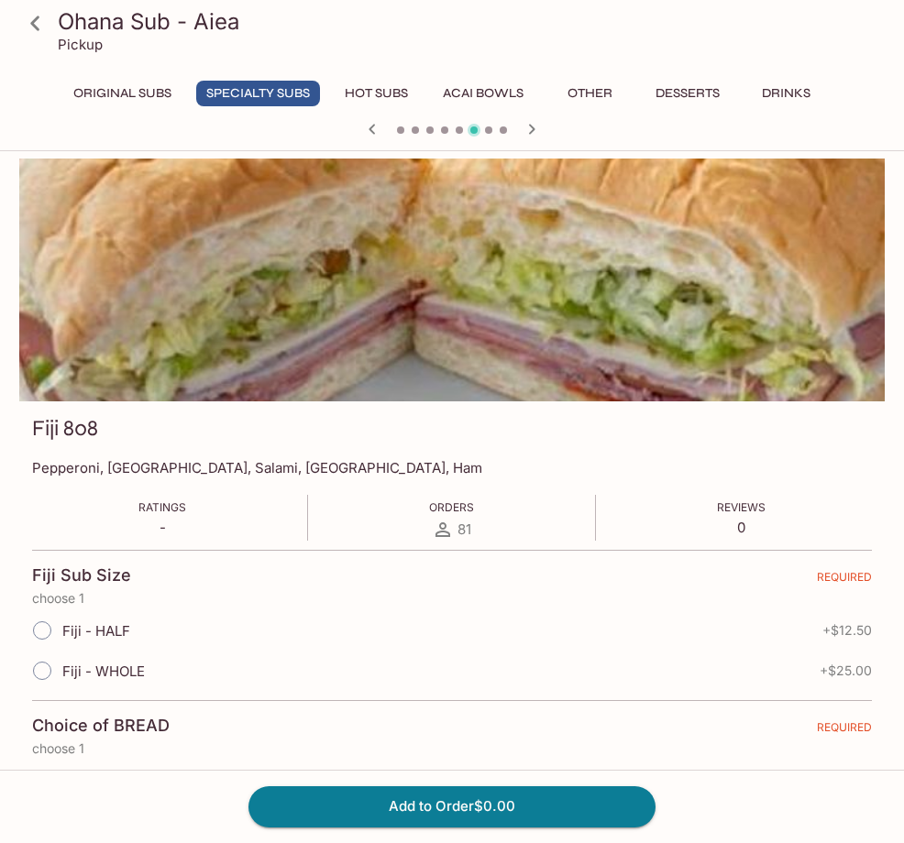
click at [529, 129] on icon "button" at bounding box center [531, 129] width 22 height 22
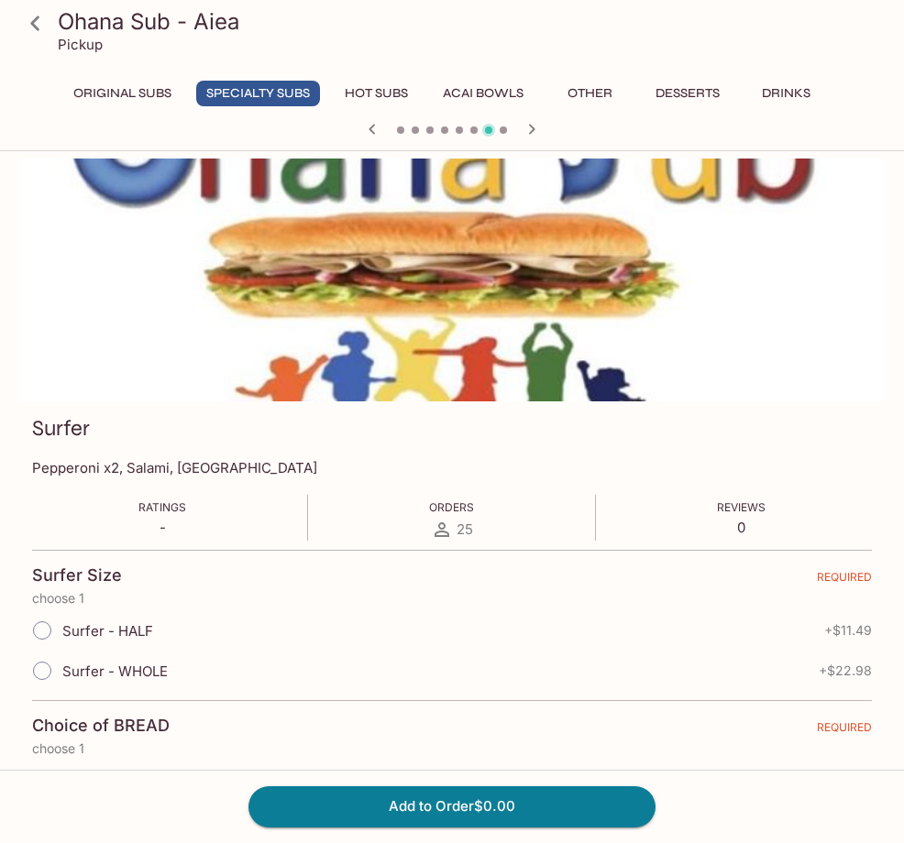
click at [365, 127] on icon "button" at bounding box center [372, 129] width 22 height 22
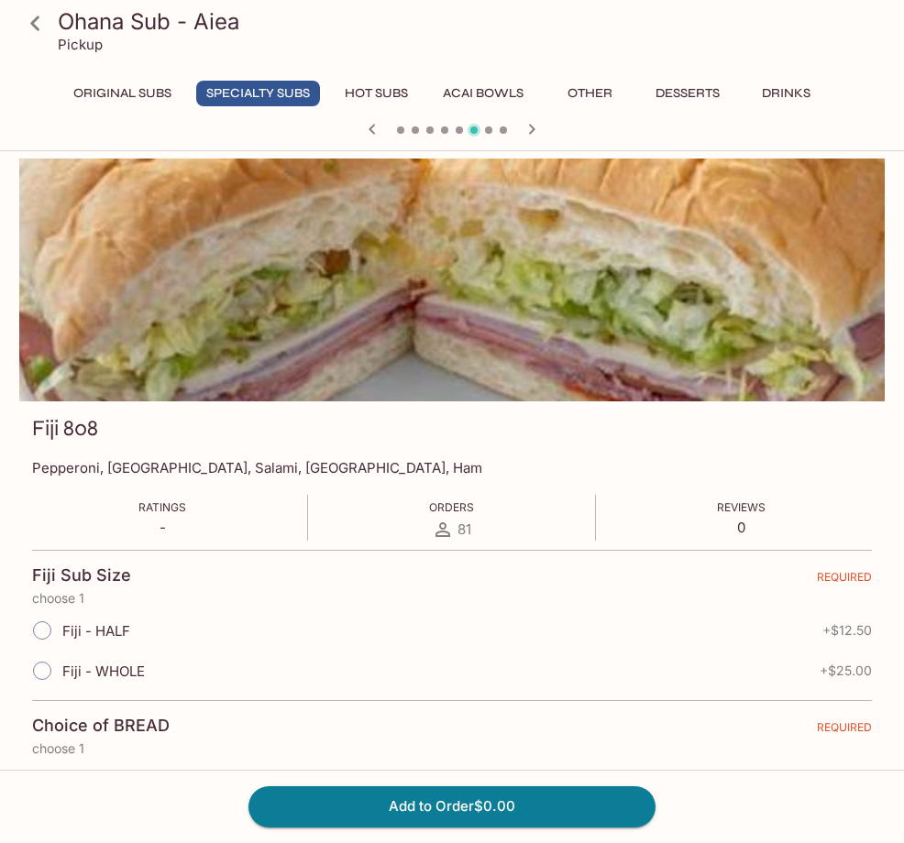
click at [529, 134] on icon "button" at bounding box center [531, 129] width 22 height 22
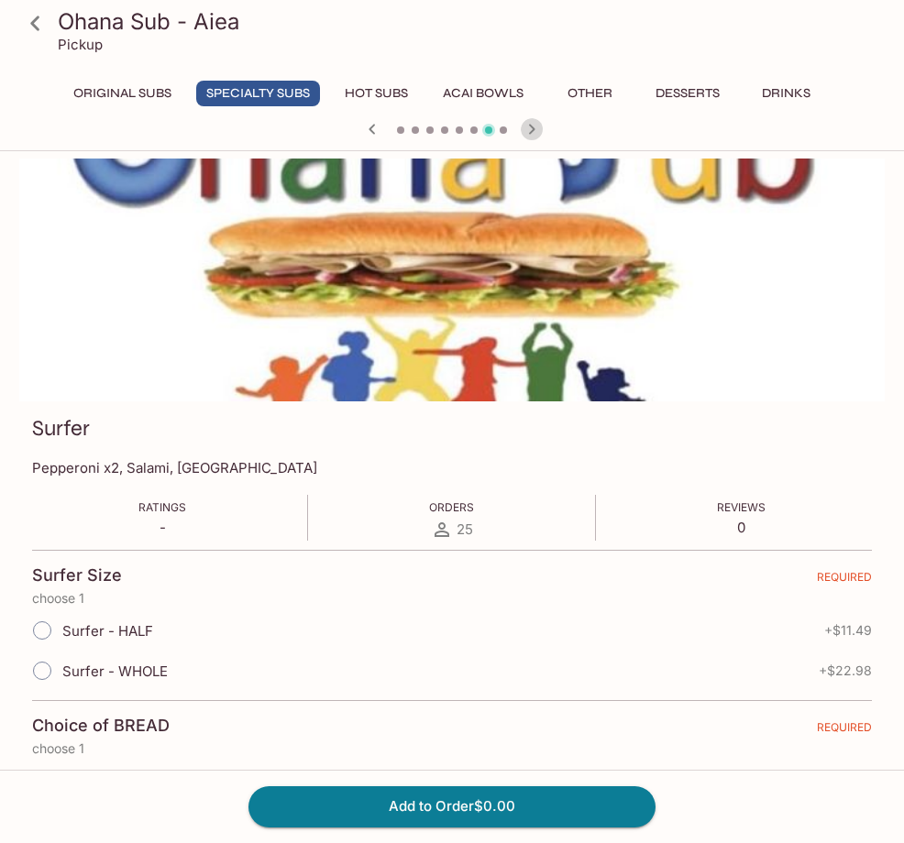
click at [529, 134] on icon "button" at bounding box center [531, 129] width 22 height 22
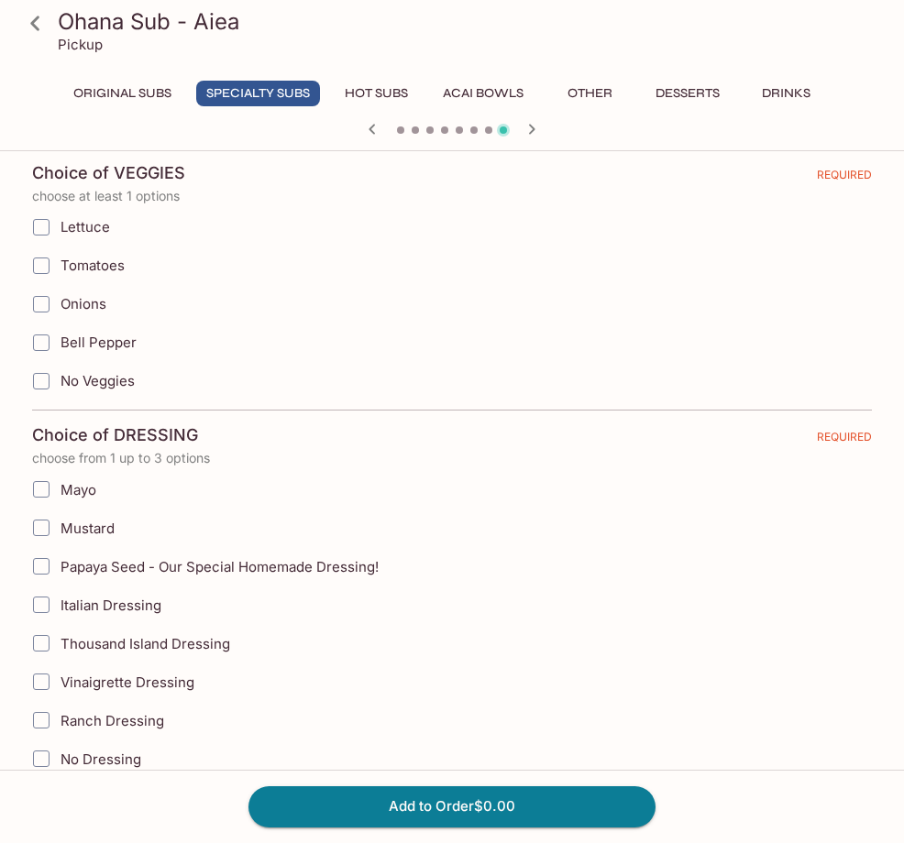
scroll to position [1375, 0]
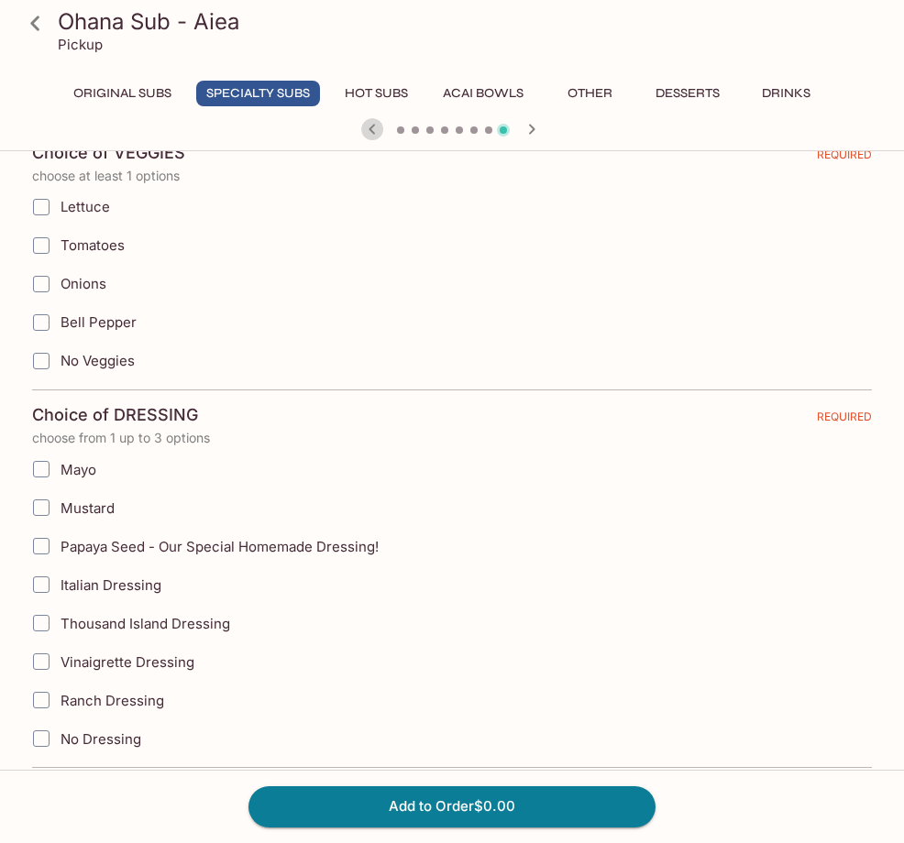
click at [375, 131] on icon "button" at bounding box center [372, 129] width 22 height 22
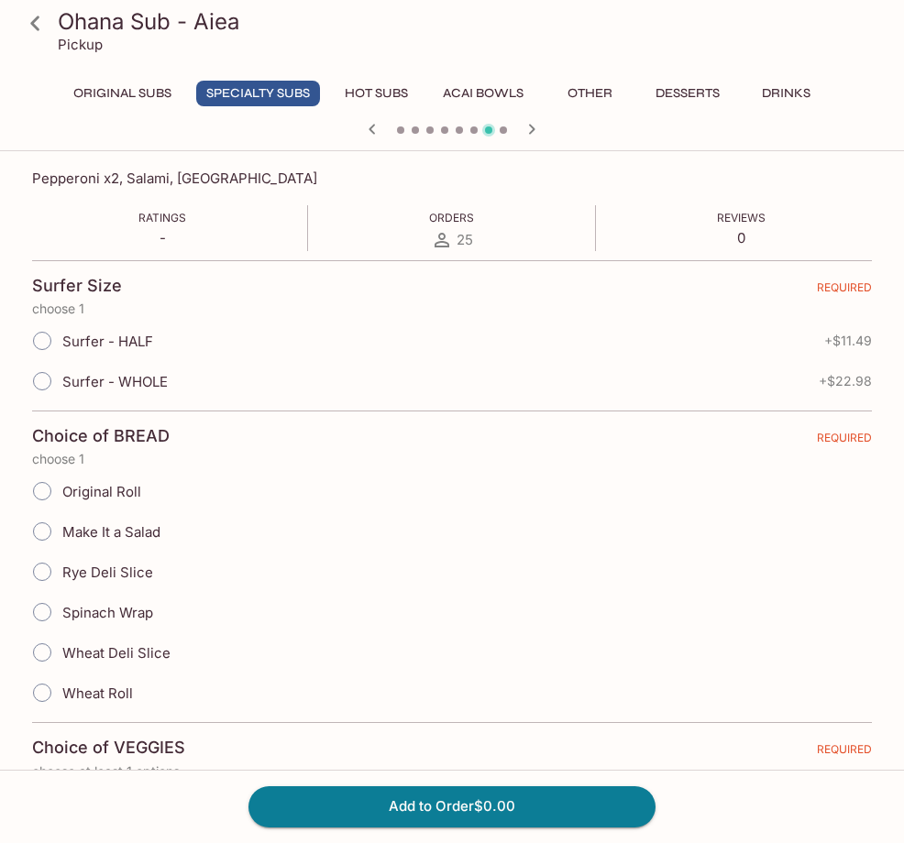
scroll to position [183, 0]
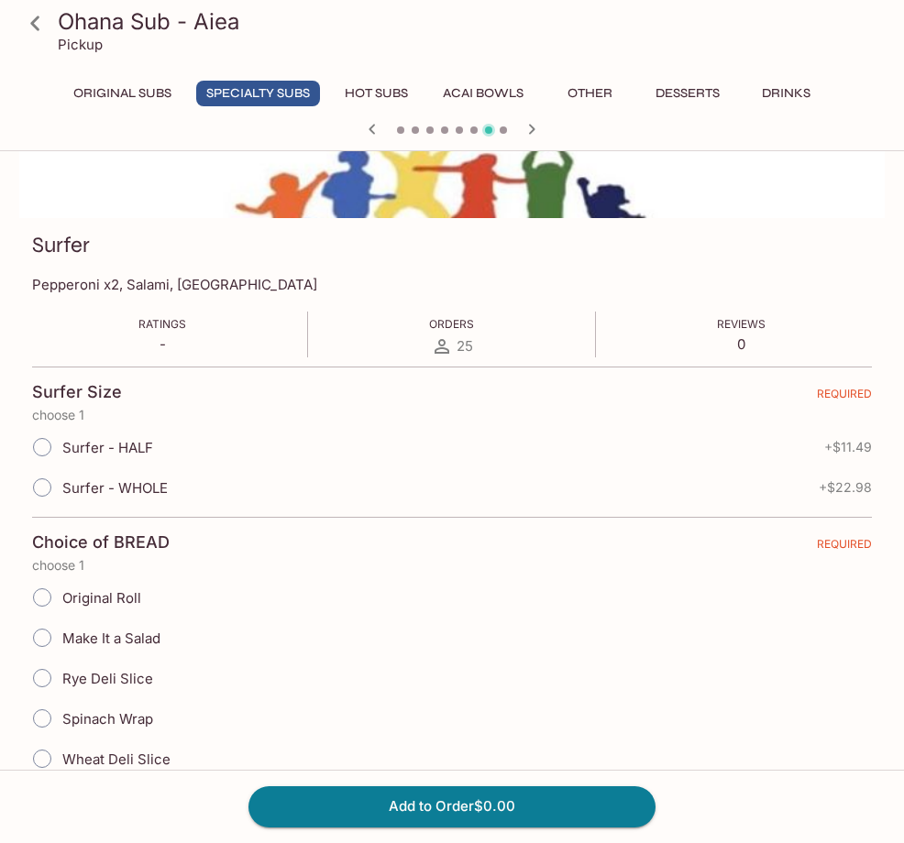
click at [376, 128] on icon "button" at bounding box center [372, 129] width 22 height 22
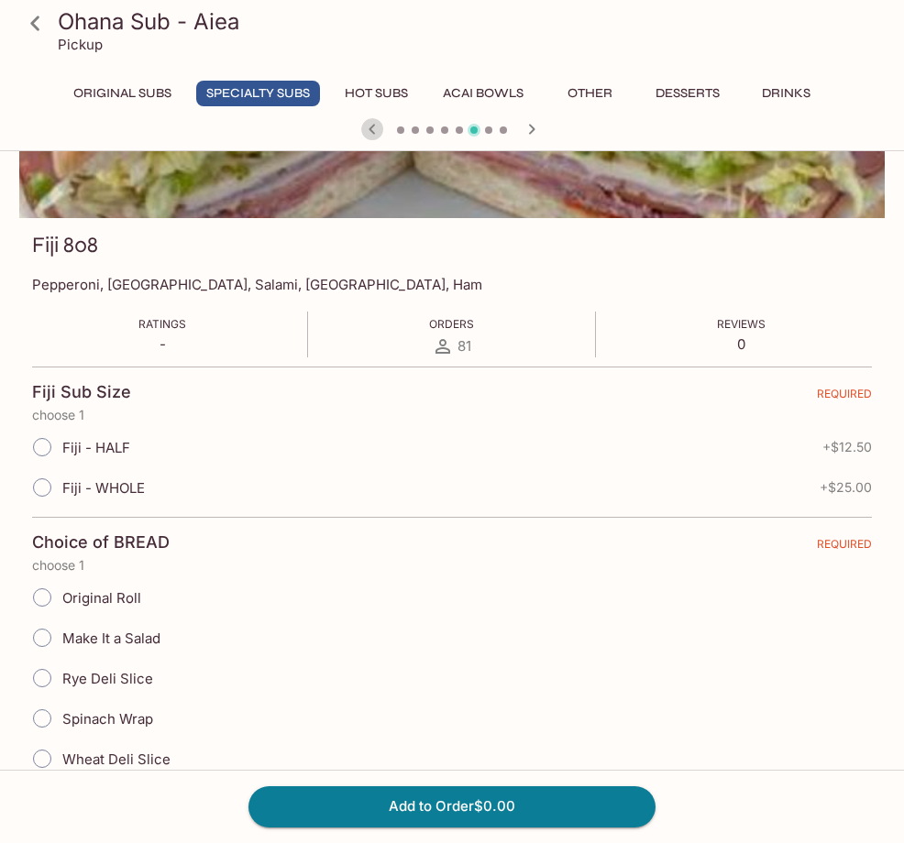
click at [376, 128] on icon "button" at bounding box center [372, 129] width 22 height 22
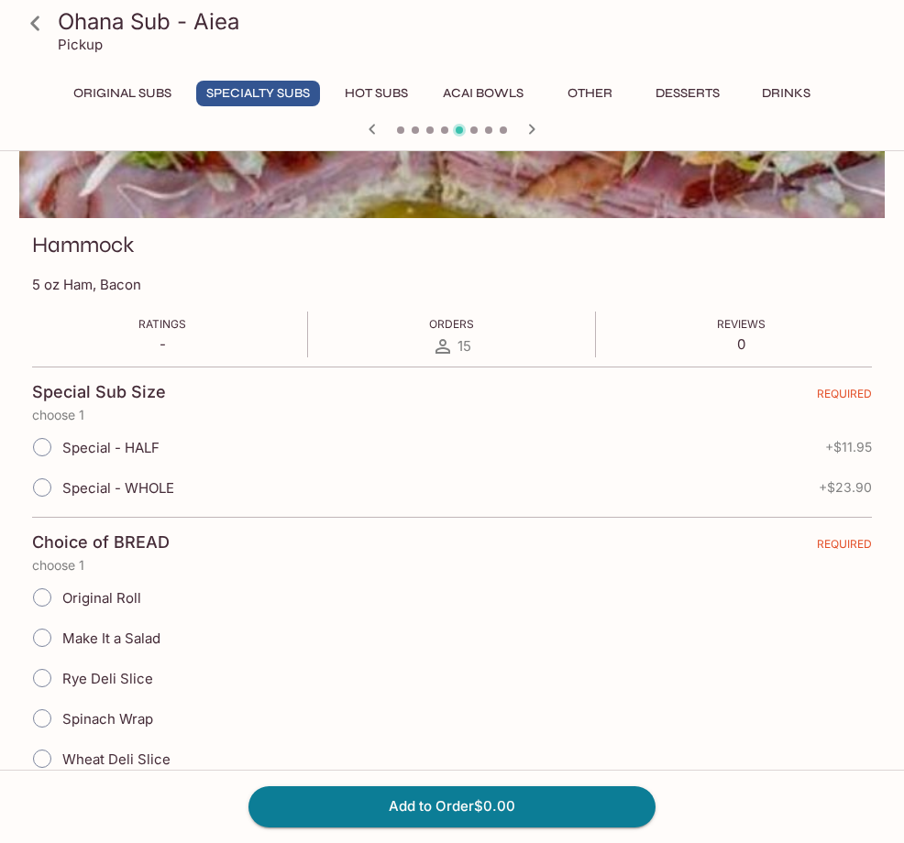
click at [375, 129] on icon "button" at bounding box center [372, 129] width 22 height 22
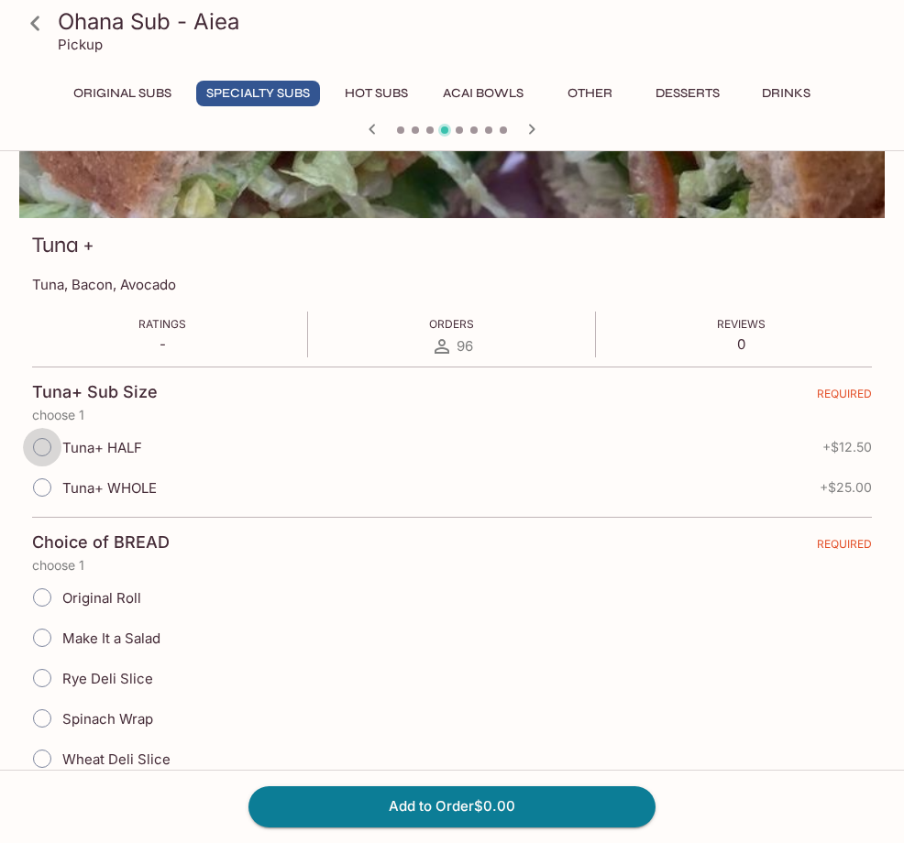
click at [43, 449] on input "Tuna+ HALF" at bounding box center [42, 447] width 38 height 38
radio input "true"
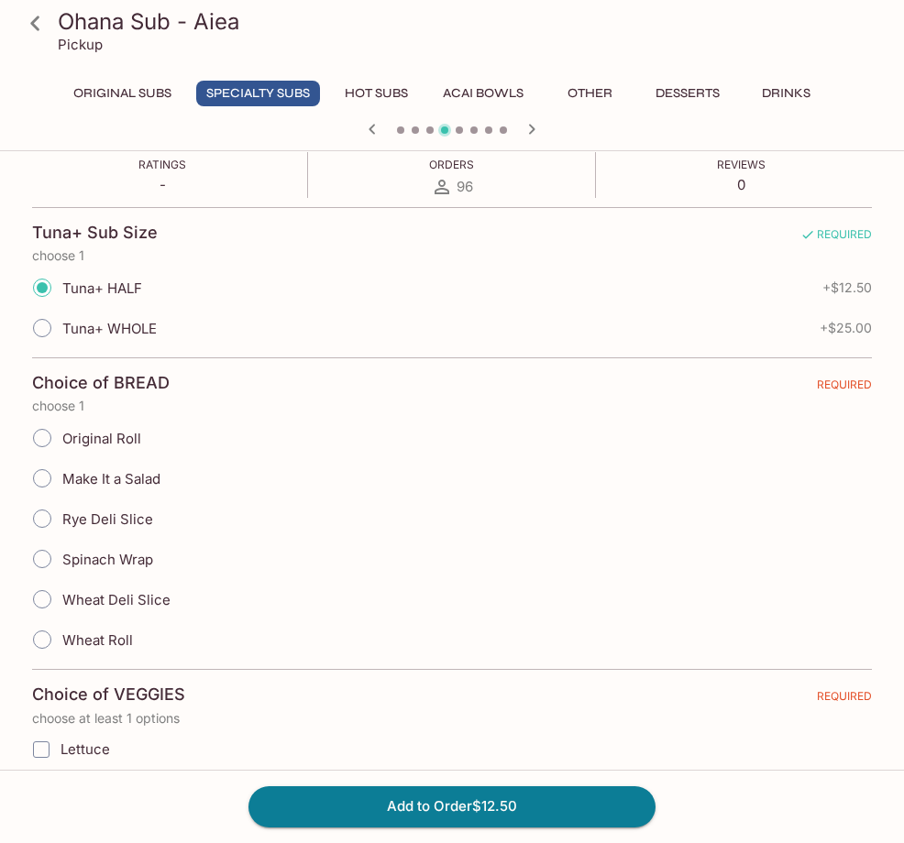
scroll to position [367, 0]
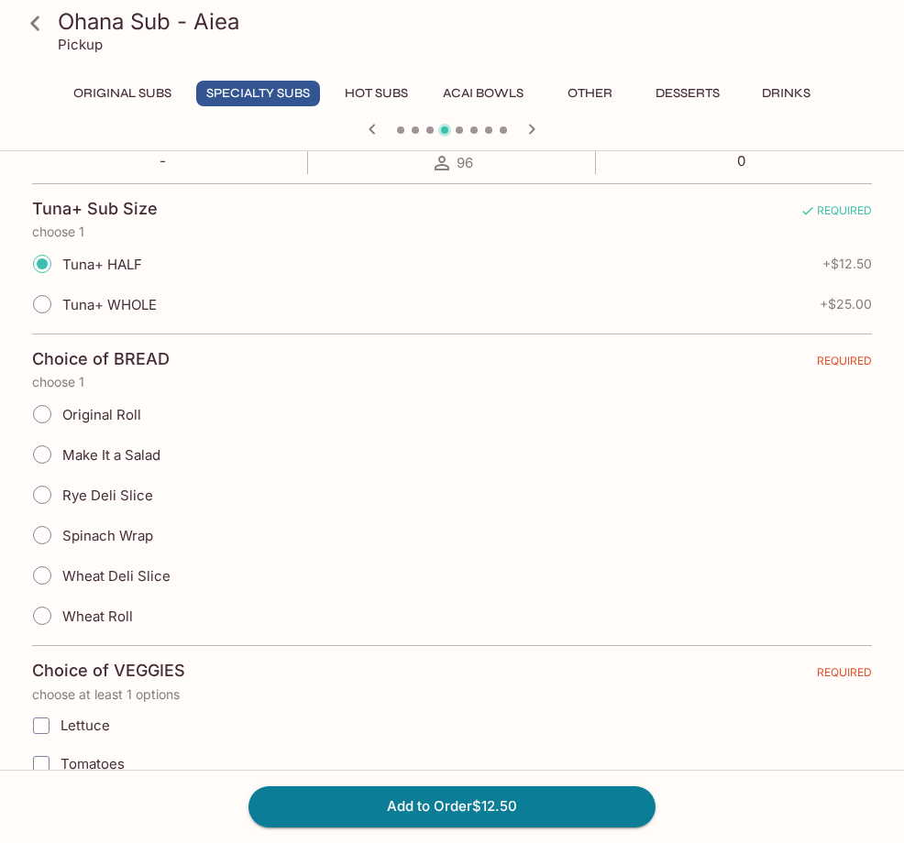
click at [86, 422] on span "Original Roll" at bounding box center [101, 414] width 79 height 17
click at [374, 126] on icon "button" at bounding box center [371, 129] width 6 height 10
click at [47, 409] on input "Original Roll" at bounding box center [42, 414] width 38 height 38
radio input "true"
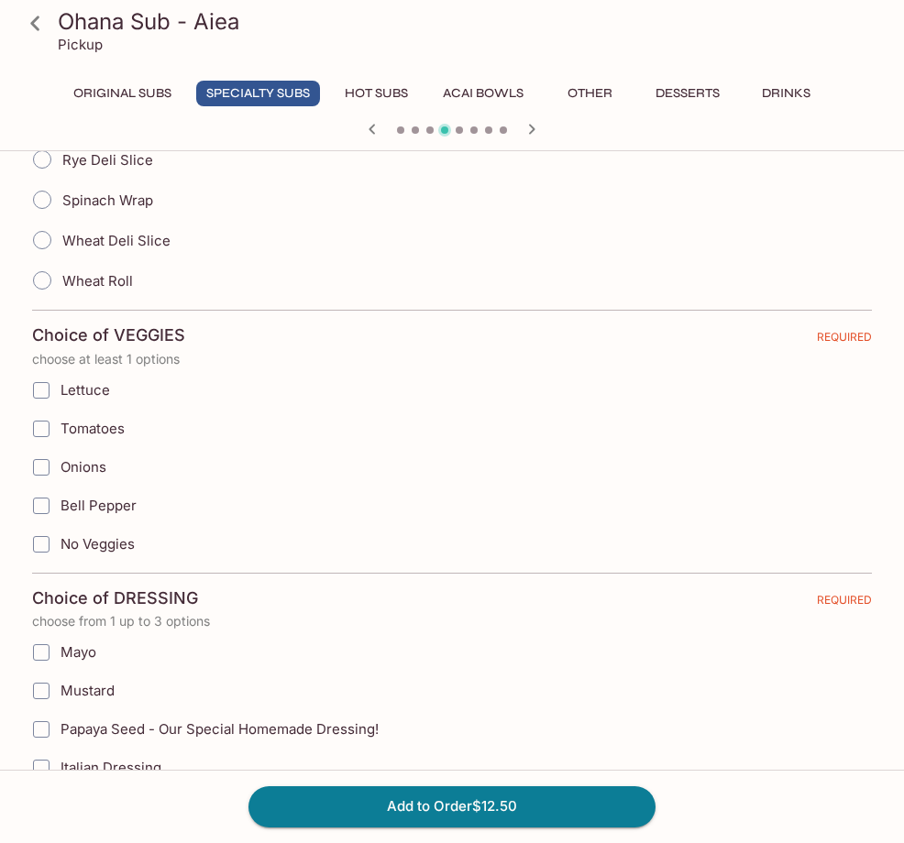
scroll to position [733, 0]
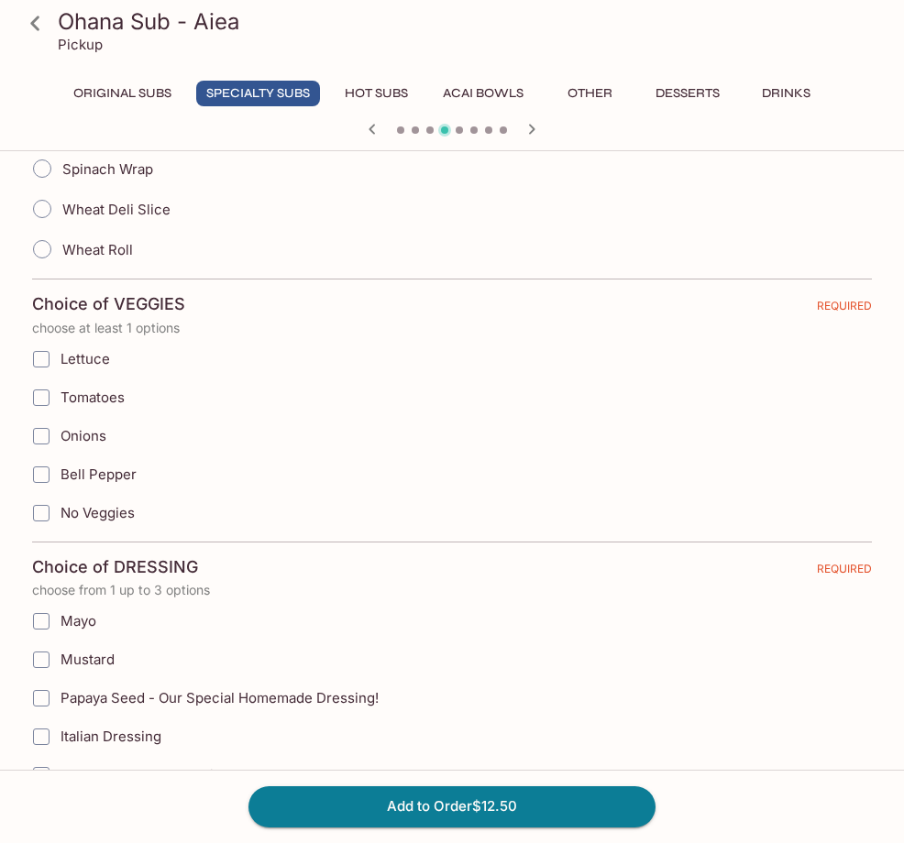
click at [41, 359] on input "Lettuce" at bounding box center [41, 359] width 37 height 37
checkbox input "true"
click at [40, 404] on input "Tomatoes" at bounding box center [41, 397] width 37 height 37
checkbox input "true"
click at [42, 439] on input "Onions" at bounding box center [41, 436] width 37 height 37
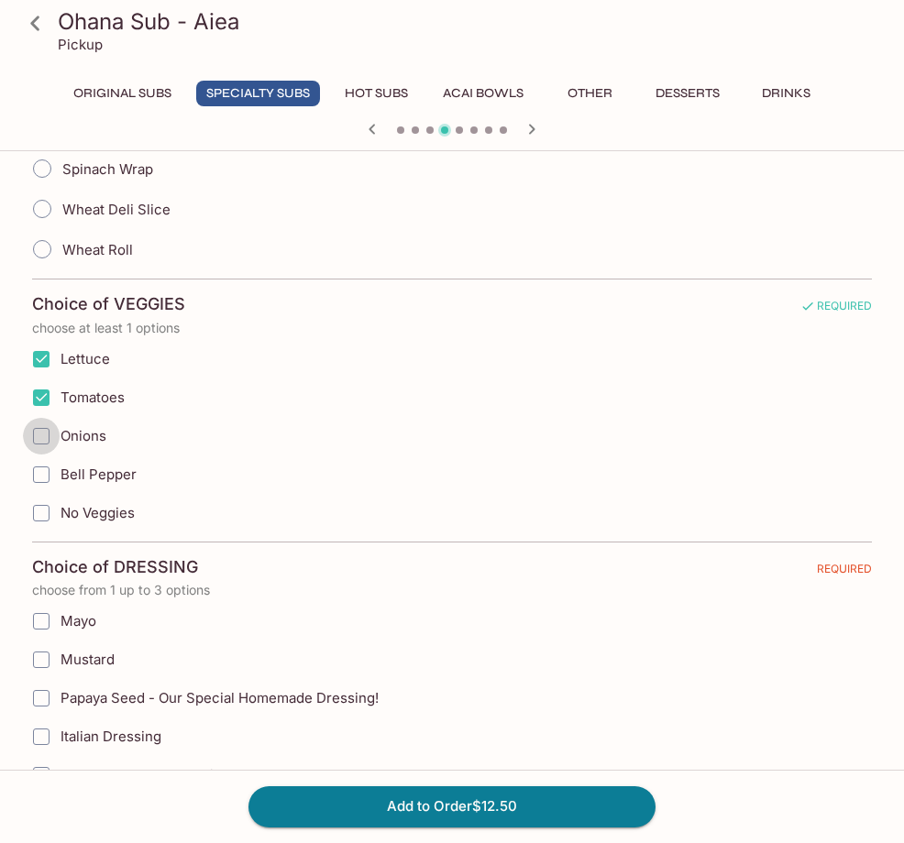
checkbox input "true"
click at [41, 472] on input "Bell Pepper" at bounding box center [41, 474] width 37 height 37
checkbox input "true"
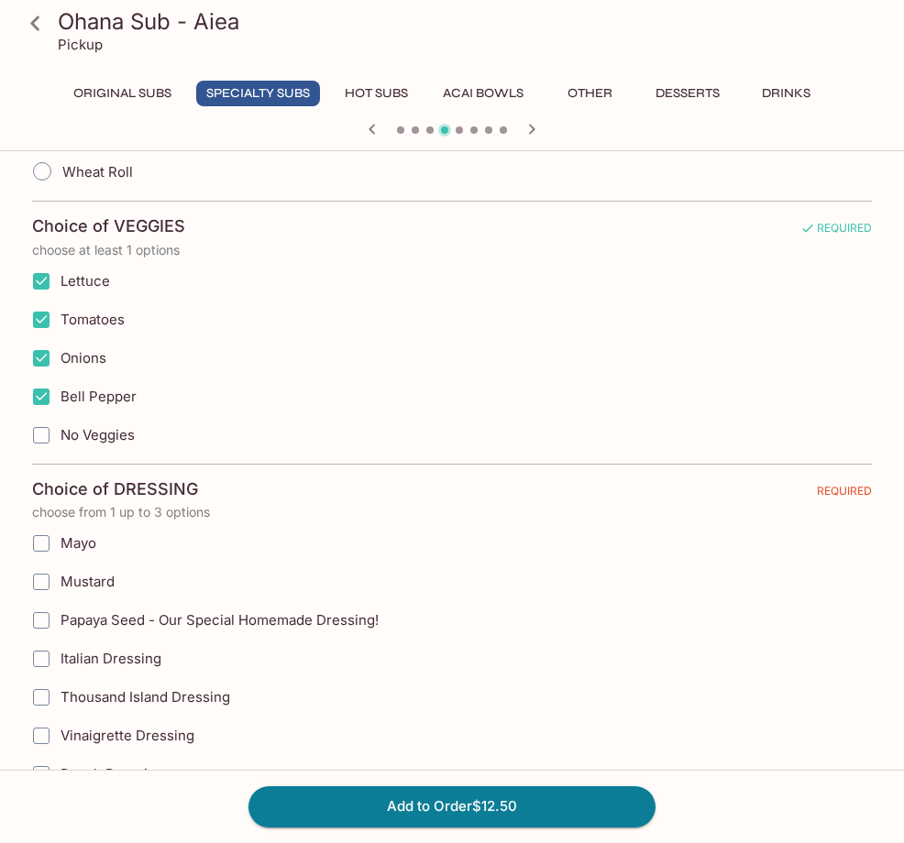
scroll to position [916, 0]
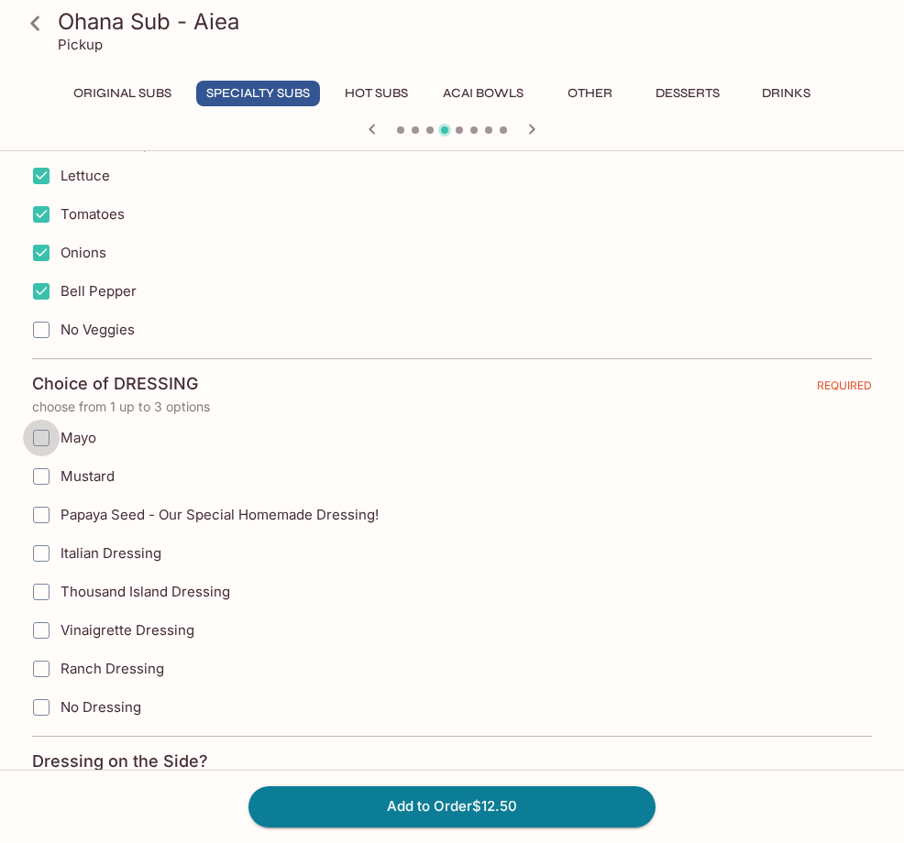
click at [41, 439] on input "Mayo" at bounding box center [41, 438] width 37 height 37
checkbox input "true"
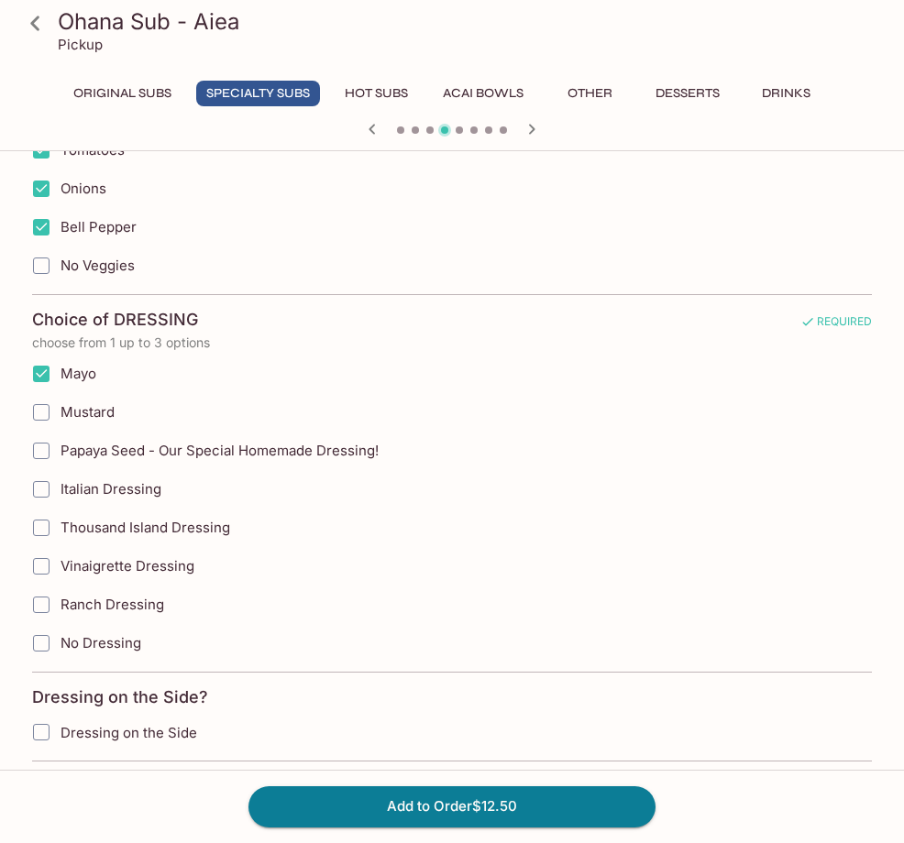
scroll to position [1008, 0]
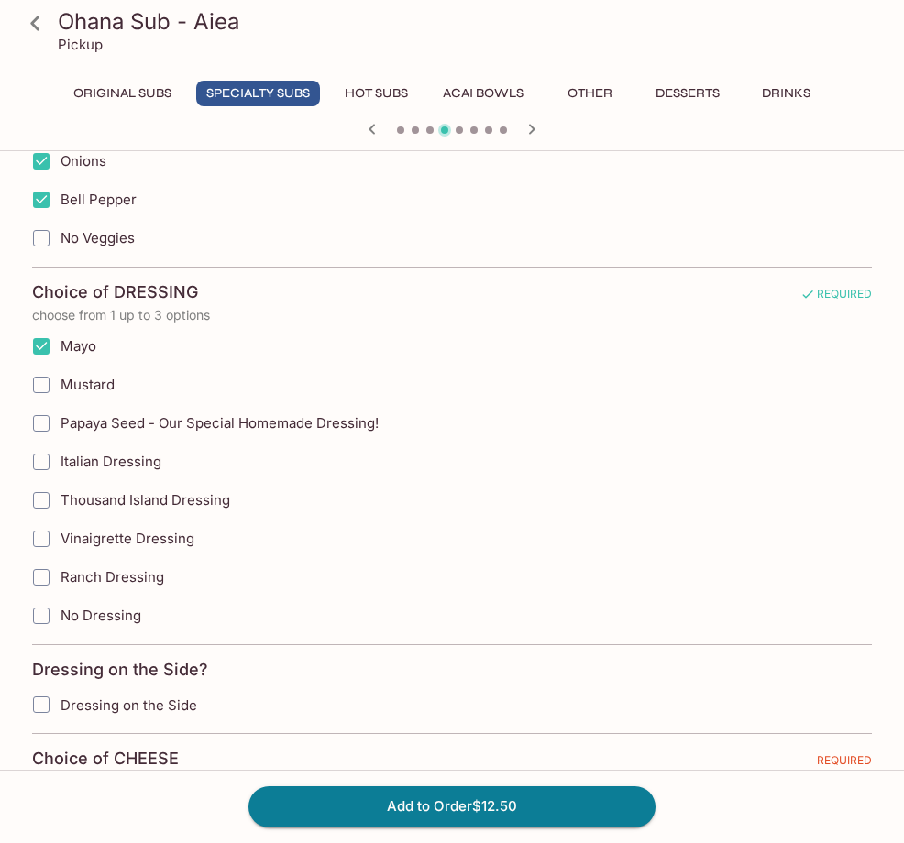
click at [40, 546] on input "Vinaigrette Dressing" at bounding box center [41, 538] width 37 height 37
checkbox input "true"
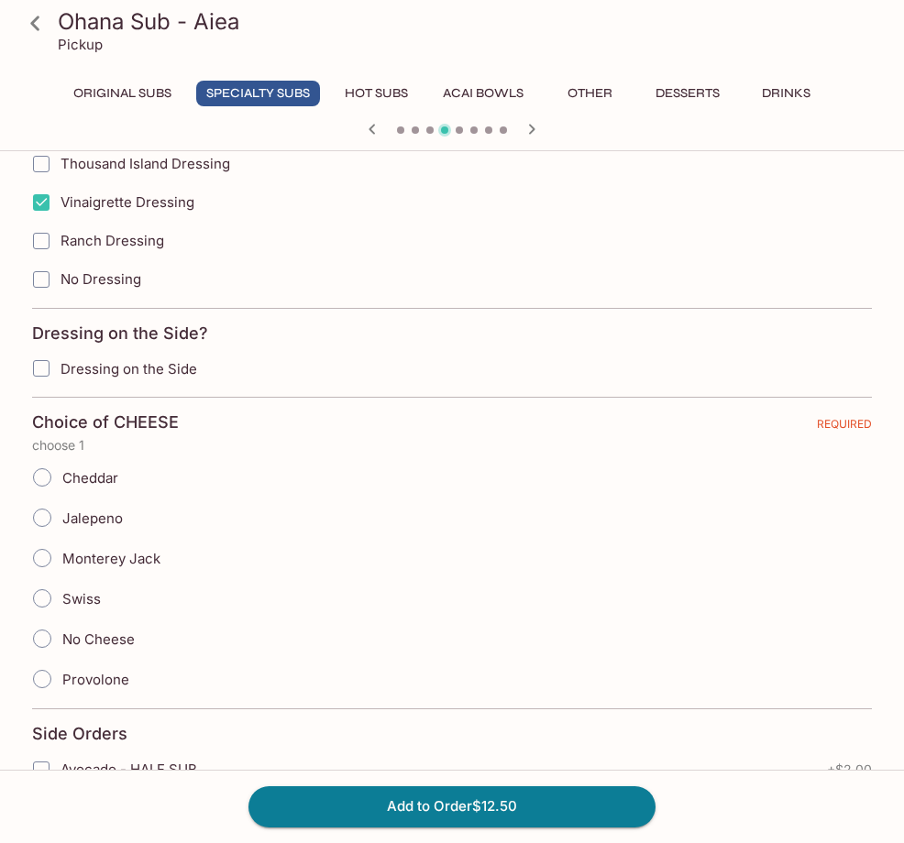
scroll to position [1375, 0]
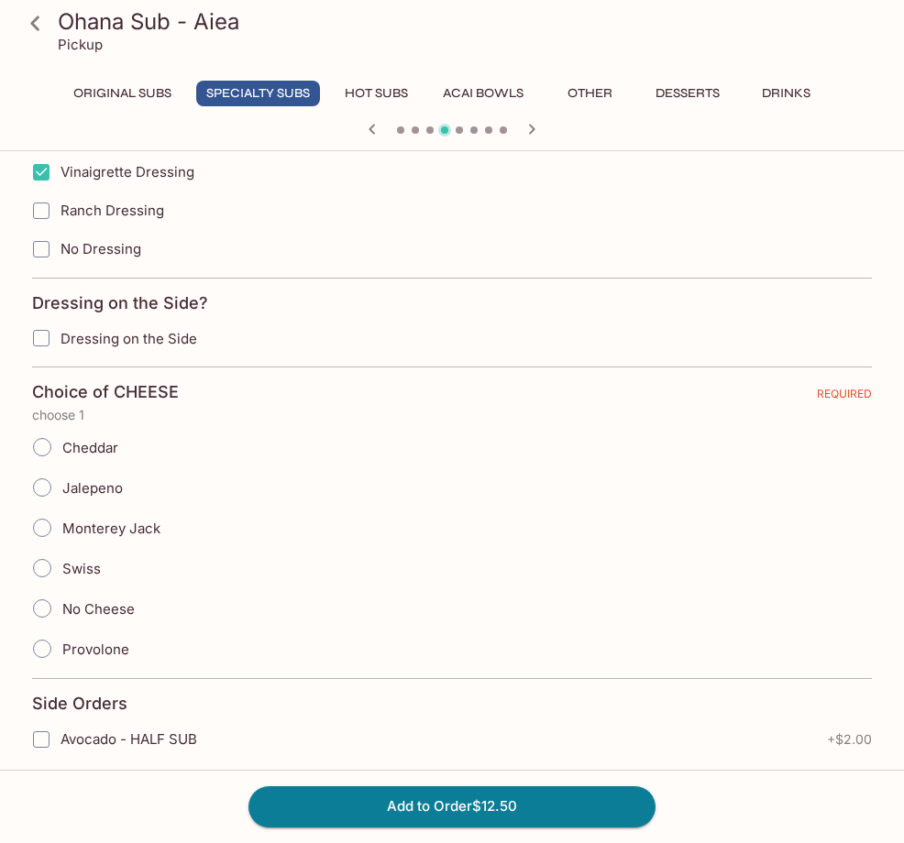
click at [45, 485] on input "Jalepeno" at bounding box center [42, 487] width 38 height 38
click at [372, 130] on icon "button" at bounding box center [372, 129] width 22 height 22
click at [40, 483] on input "Jalepeno" at bounding box center [42, 487] width 38 height 38
radio input "true"
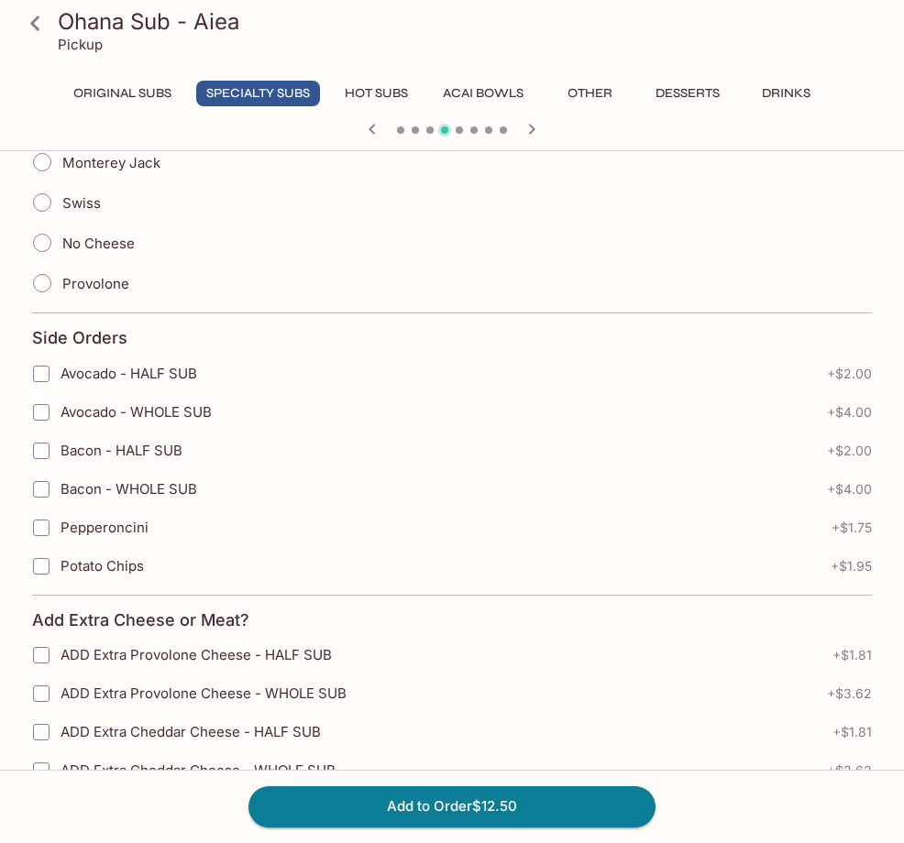
scroll to position [1741, 0]
click at [39, 371] on input "Avocado - HALF SUB" at bounding box center [41, 373] width 37 height 37
checkbox input "true"
click at [33, 525] on input "Pepperoncini" at bounding box center [41, 527] width 37 height 37
checkbox input "true"
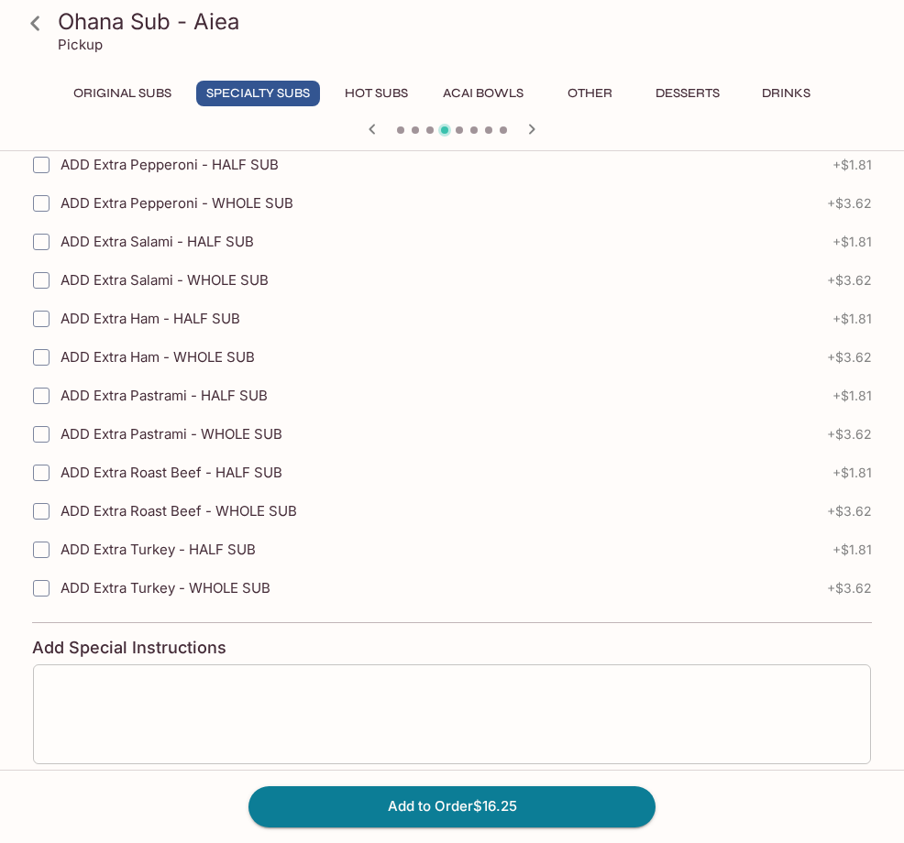
scroll to position [2786, 0]
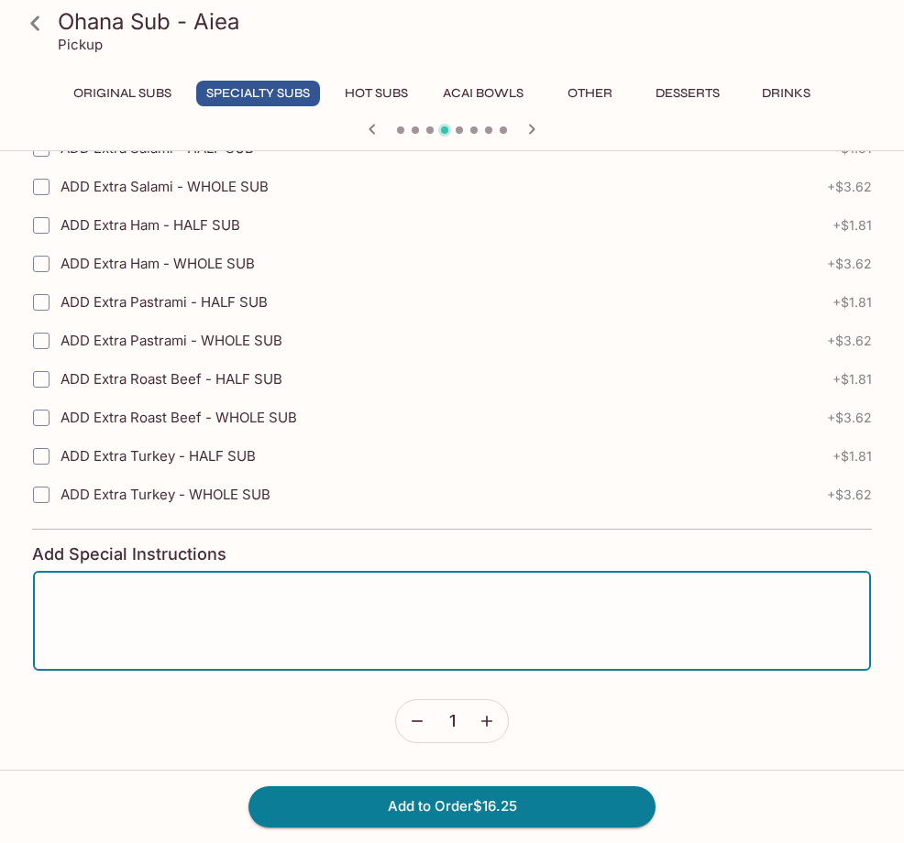
click at [90, 632] on textarea at bounding box center [452, 621] width 812 height 70
click at [93, 635] on textarea at bounding box center [452, 621] width 812 height 70
click at [145, 617] on textarea at bounding box center [452, 621] width 812 height 70
type textarea "Please do reg"
click at [35, 17] on icon at bounding box center [35, 23] width 32 height 32
